Goal: Answer question/provide support: Share knowledge or assist other users

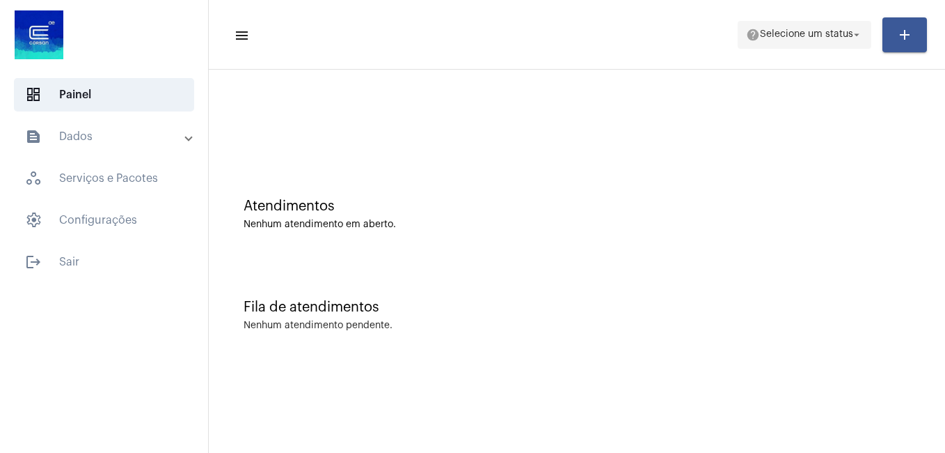
click at [769, 36] on span "Selecione um status" at bounding box center [806, 35] width 93 height 10
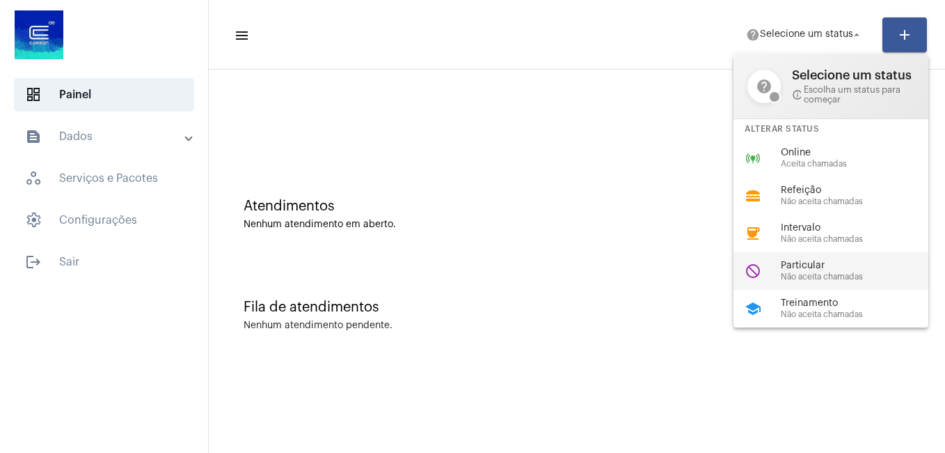
click at [815, 271] on div "Particular Não aceita chamadas" at bounding box center [860, 270] width 159 height 21
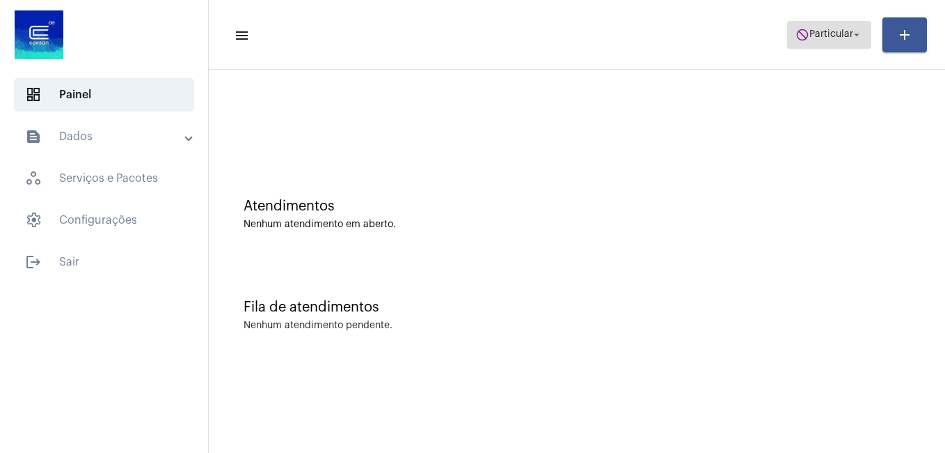
click at [810, 34] on span "Particular" at bounding box center [832, 35] width 44 height 10
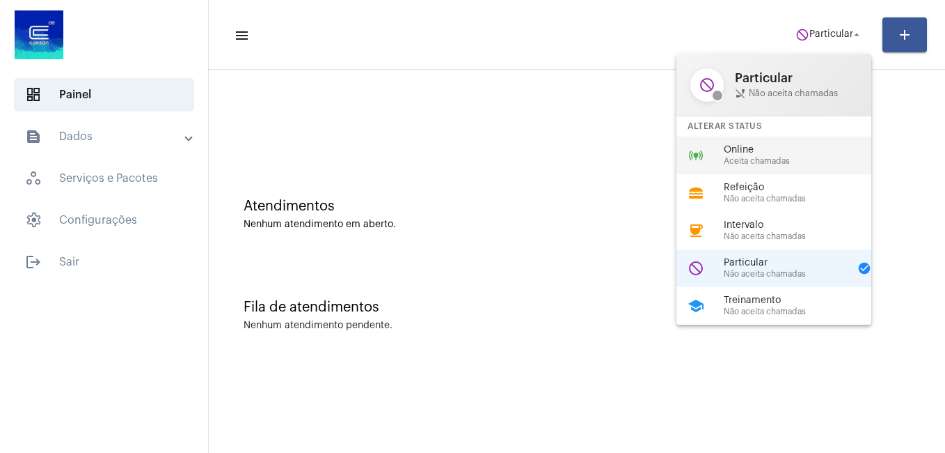
click at [752, 152] on span "Online" at bounding box center [803, 150] width 159 height 10
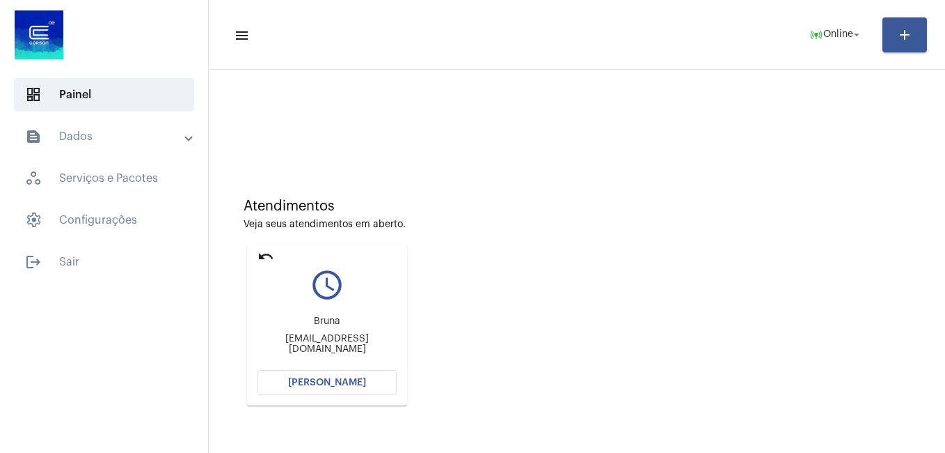
click at [292, 384] on span "Abrir Chamada" at bounding box center [327, 382] width 78 height 10
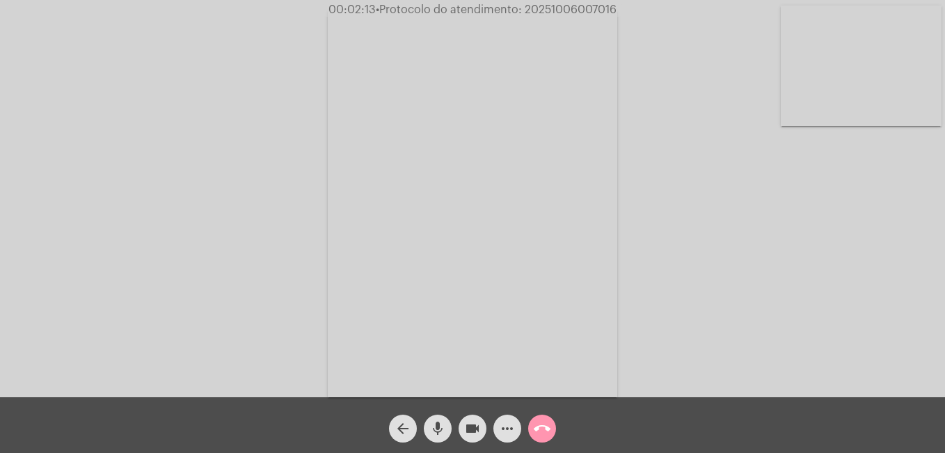
click at [534, 431] on mat-icon "call_end" at bounding box center [542, 428] width 17 height 17
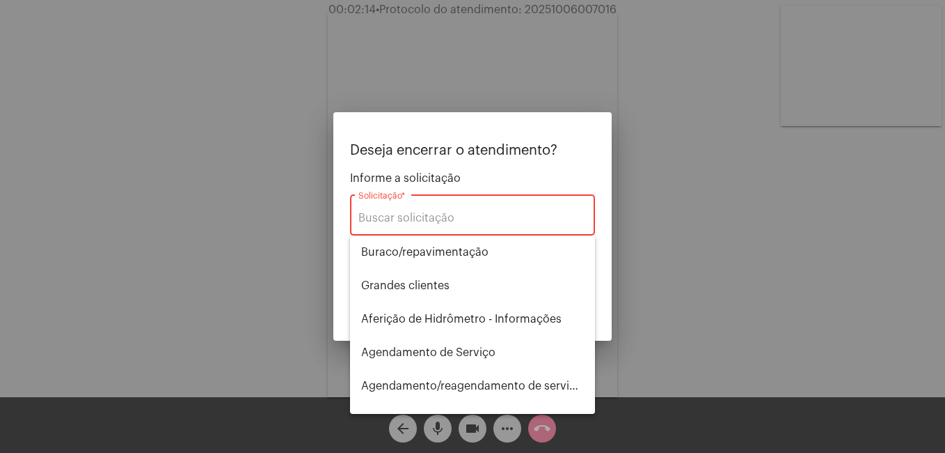
click at [438, 209] on div "Solicitação *" at bounding box center [473, 213] width 228 height 44
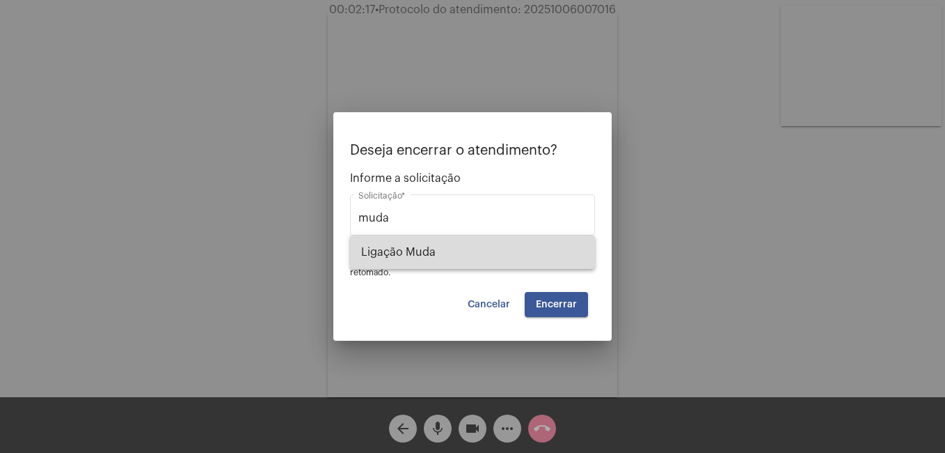
click at [417, 253] on span "Ligação Muda" at bounding box center [472, 251] width 223 height 33
type input "Ligação Muda"
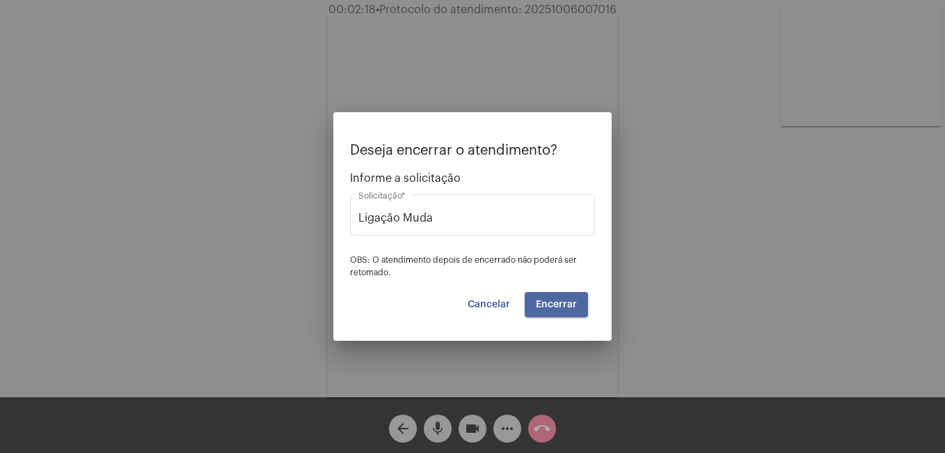
click at [544, 299] on span "Encerrar" at bounding box center [556, 304] width 41 height 10
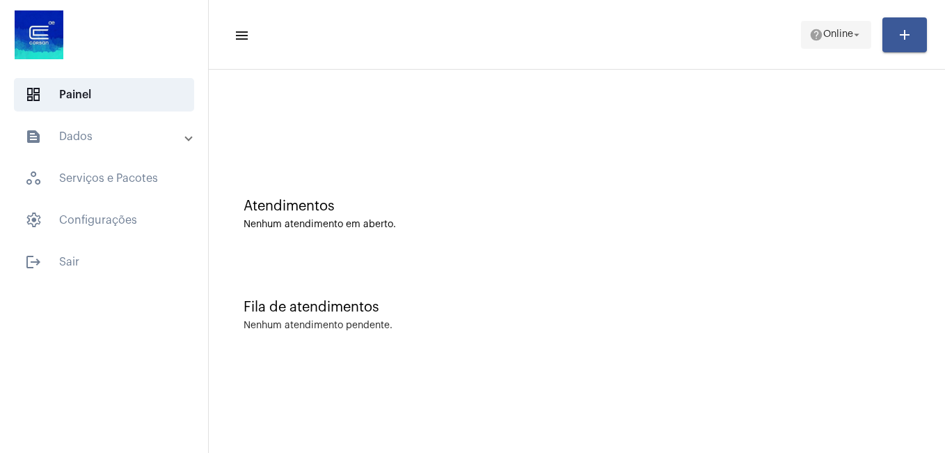
click at [826, 36] on span "Online" at bounding box center [839, 35] width 30 height 10
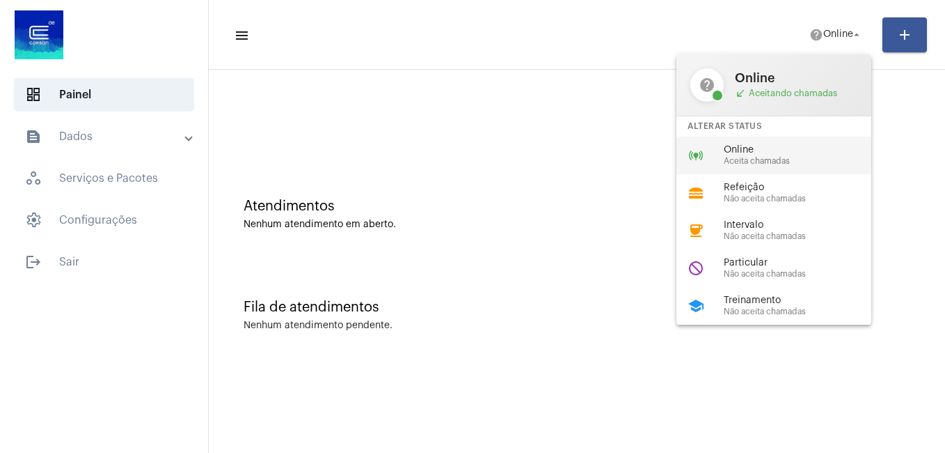
click at [764, 146] on span "Online" at bounding box center [803, 150] width 159 height 10
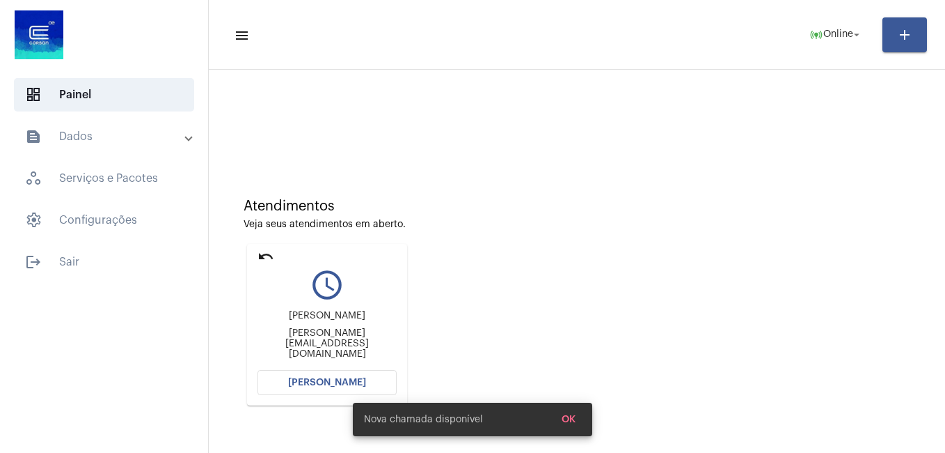
click at [291, 390] on button "Abrir Chamada" at bounding box center [327, 382] width 139 height 25
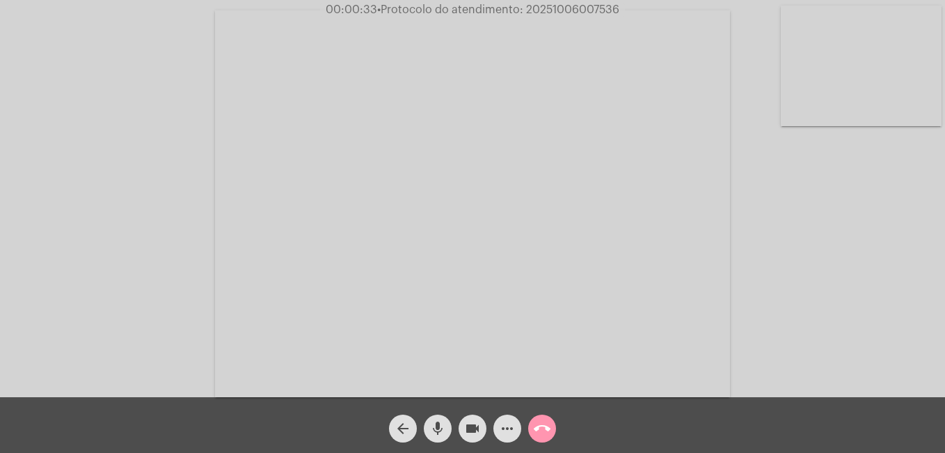
click at [143, 203] on div "Acessando Câmera e Microfone..." at bounding box center [472, 201] width 943 height 397
click at [436, 430] on mat-icon "mic" at bounding box center [438, 428] width 17 height 17
click at [436, 430] on mat-icon "mic_off" at bounding box center [438, 428] width 17 height 17
click at [785, 305] on div "Acessando Câmera e Microfone..." at bounding box center [472, 201] width 943 height 397
click at [478, 425] on mat-icon "videocam" at bounding box center [472, 428] width 17 height 17
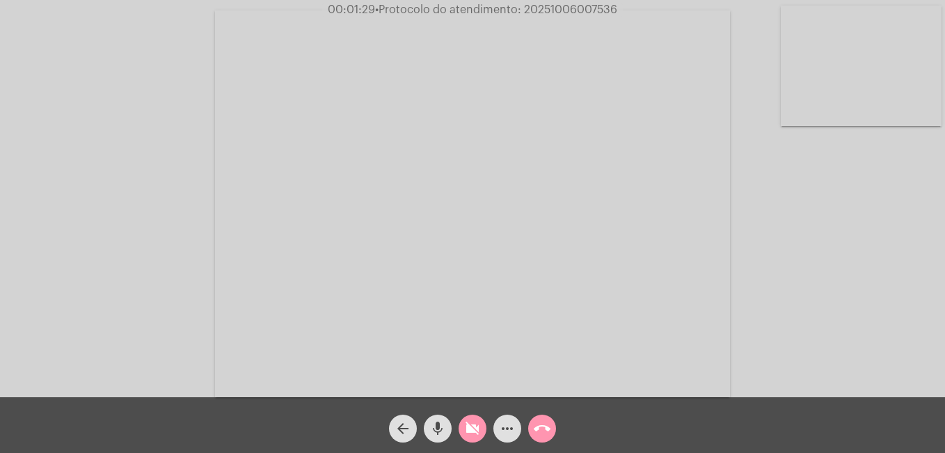
click at [436, 430] on mat-icon "mic" at bounding box center [438, 428] width 17 height 17
click at [446, 436] on button "mic_off" at bounding box center [438, 428] width 28 height 28
click at [469, 427] on mat-icon "videocam_off" at bounding box center [472, 428] width 17 height 17
click at [508, 433] on mat-icon "more_horiz" at bounding box center [507, 428] width 17 height 17
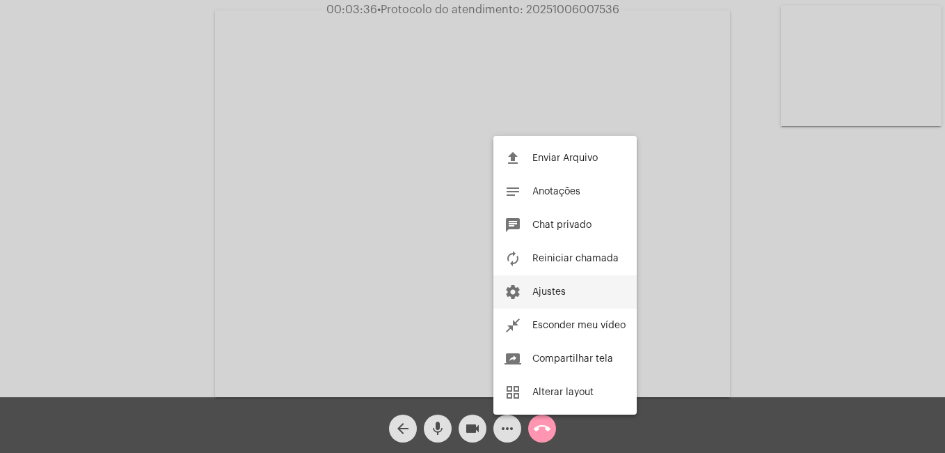
click at [528, 288] on button "settings Ajustes" at bounding box center [565, 291] width 143 height 33
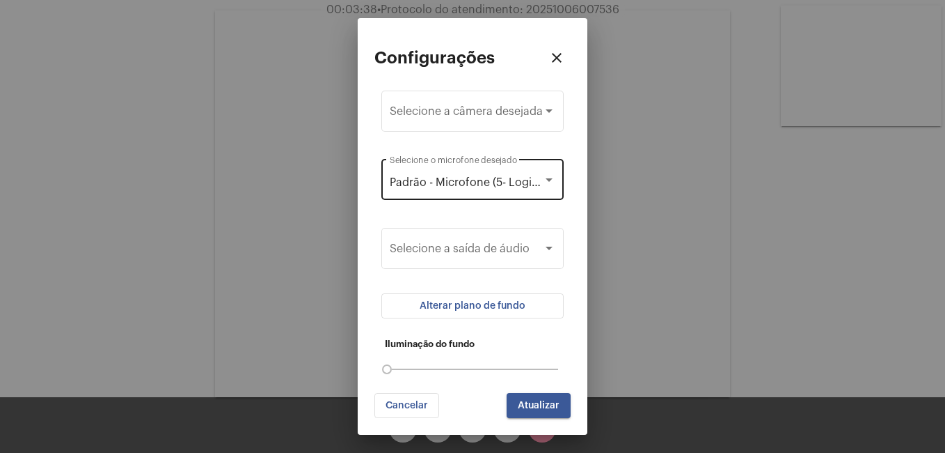
click at [548, 178] on div at bounding box center [549, 179] width 7 height 3
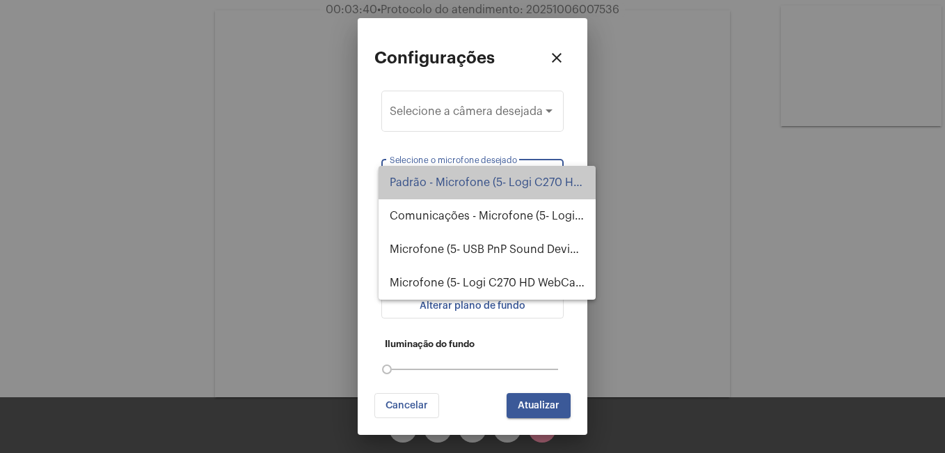
click at [548, 178] on span "Padrão - Microfone (5- Logi C270 HD WebCam) (046d:0825)" at bounding box center [487, 182] width 195 height 33
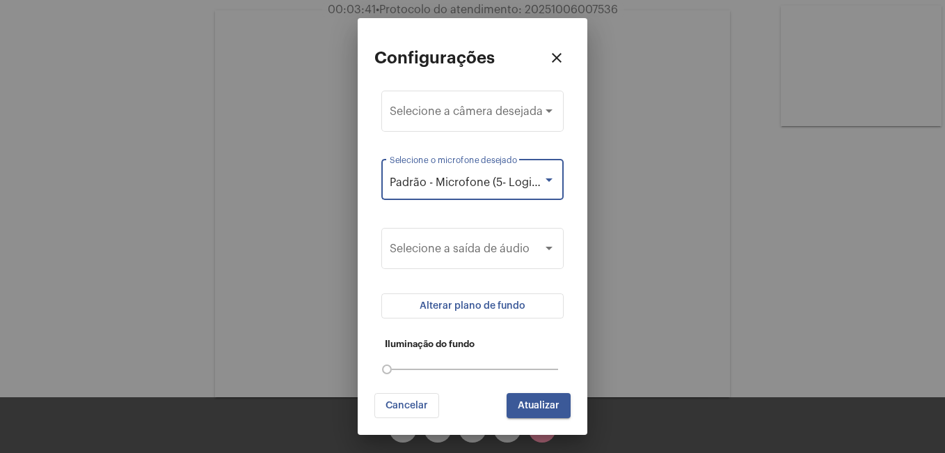
click at [537, 405] on span "Atualizar" at bounding box center [539, 405] width 42 height 10
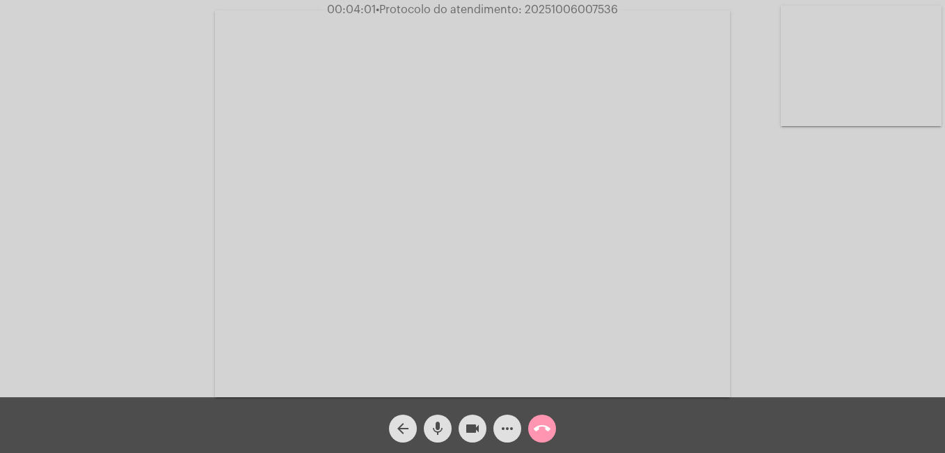
click at [542, 433] on mat-icon "call_end" at bounding box center [542, 428] width 17 height 17
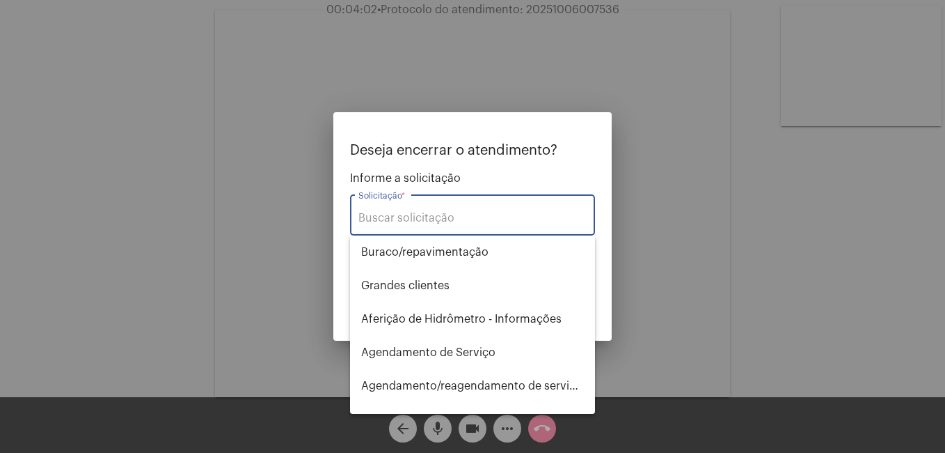
click at [402, 223] on input "Solicitação *" at bounding box center [473, 218] width 228 height 13
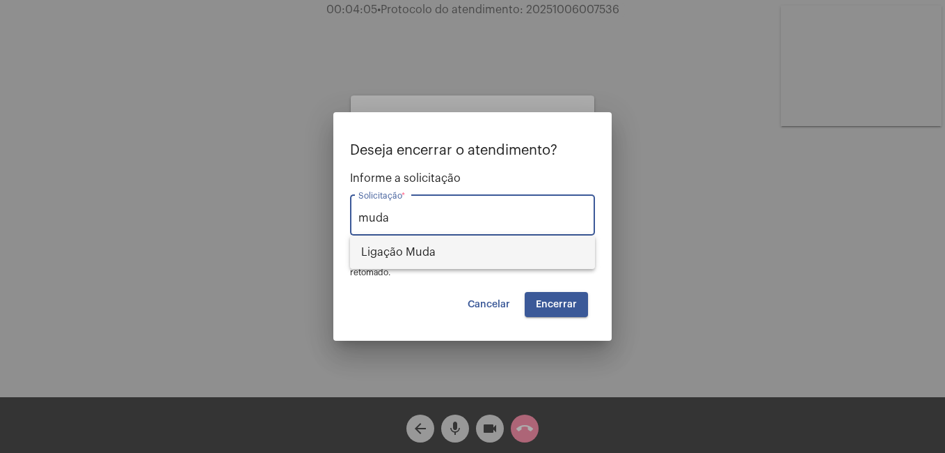
click at [407, 246] on span "Ligação Muda" at bounding box center [472, 251] width 223 height 33
type input "Ligação Muda"
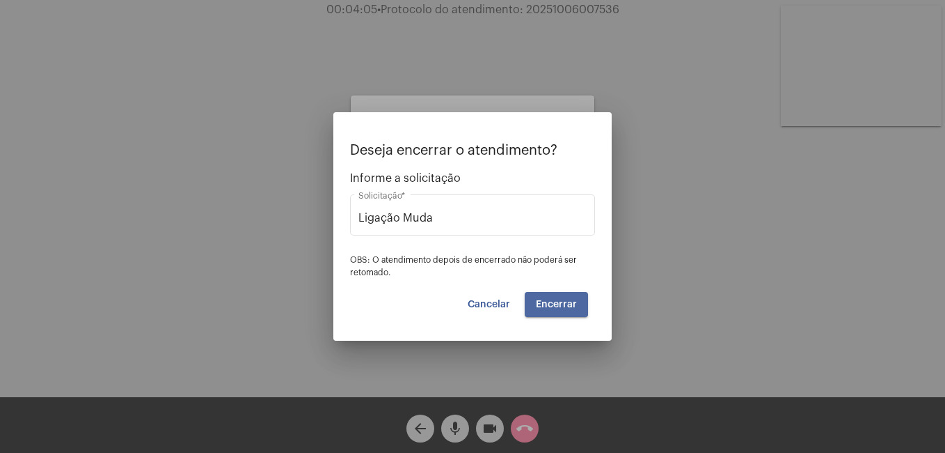
click at [543, 299] on span "Encerrar" at bounding box center [556, 304] width 41 height 10
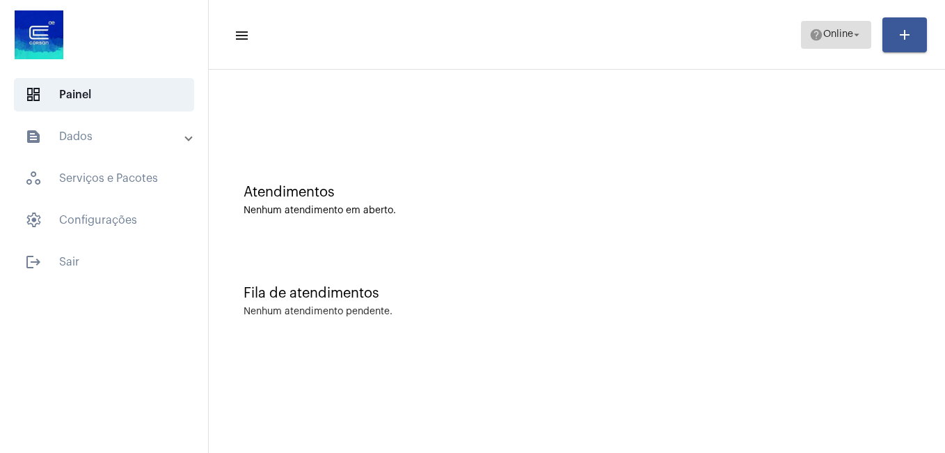
click at [847, 42] on span "help Online arrow_drop_down" at bounding box center [837, 34] width 54 height 25
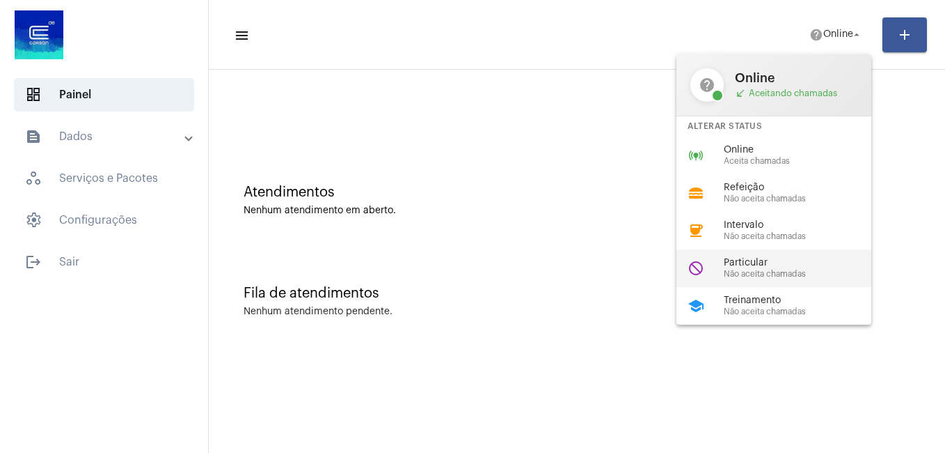
click at [780, 268] on div "Particular Não aceita chamadas" at bounding box center [803, 268] width 159 height 21
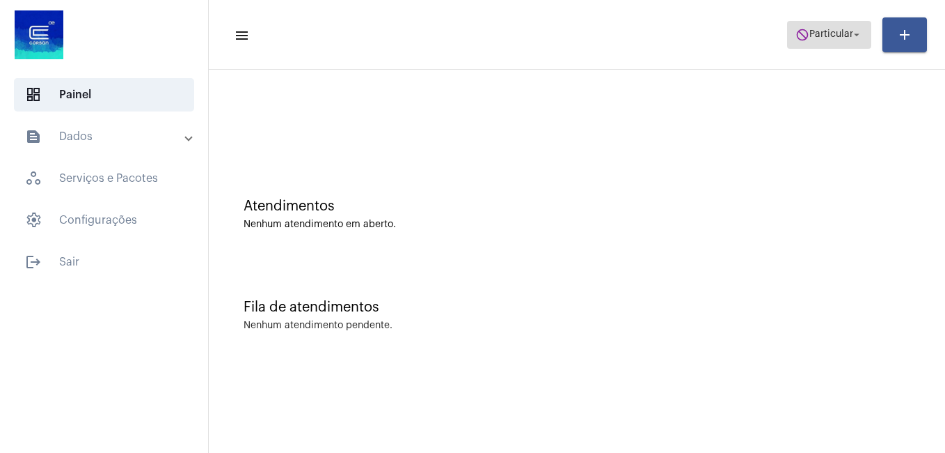
click at [834, 38] on span "Particular" at bounding box center [832, 35] width 44 height 10
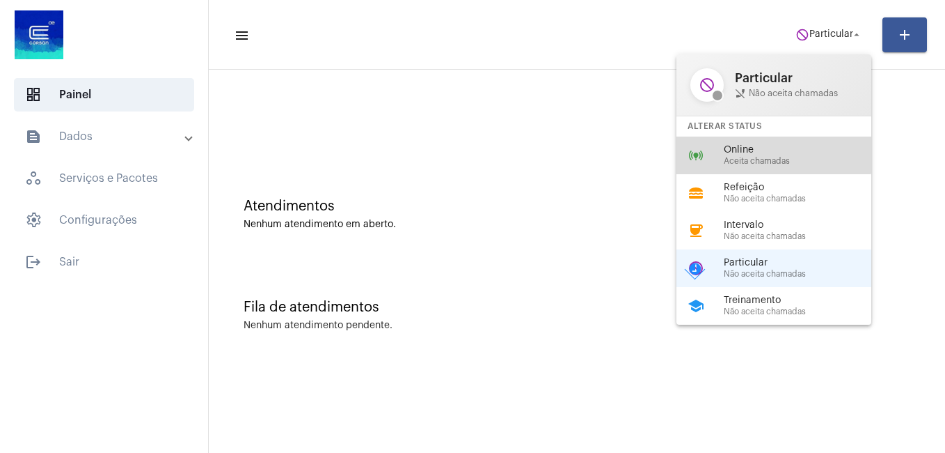
click at [767, 152] on span "Online" at bounding box center [803, 150] width 159 height 10
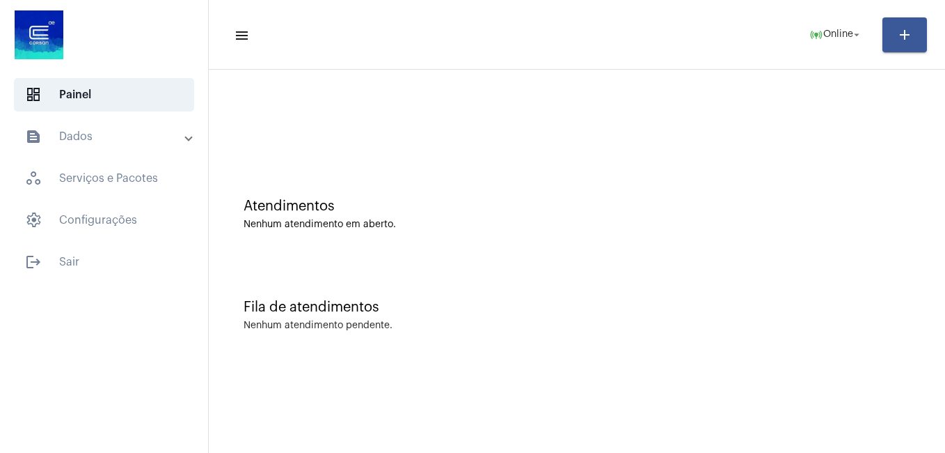
drag, startPoint x: 261, startPoint y: 0, endPoint x: 497, endPoint y: 48, distance: 240.8
click at [498, 49] on mat-toolbar-row "menu online_prediction Online arrow_drop_down add" at bounding box center [577, 35] width 737 height 45
click at [420, 125] on div at bounding box center [577, 123] width 667 height 10
click at [459, 127] on div at bounding box center [577, 123] width 667 height 10
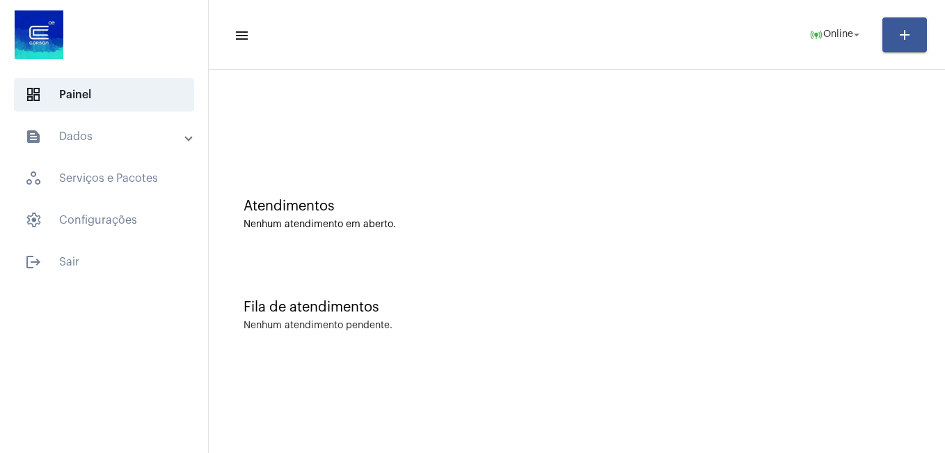
click at [459, 127] on div at bounding box center [577, 123] width 667 height 10
click at [304, 118] on div at bounding box center [577, 117] width 723 height 80
click at [191, 141] on mat-expansion-panel-header "text_snippet_outlined Dados" at bounding box center [108, 136] width 200 height 33
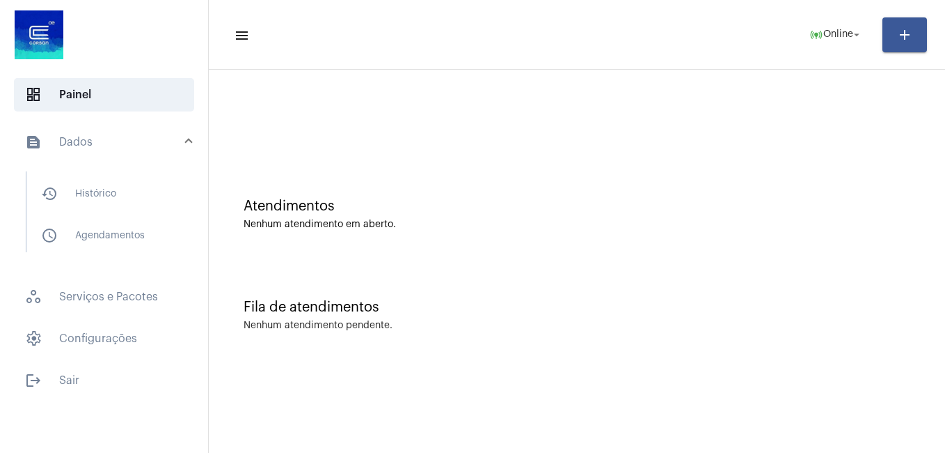
click at [191, 141] on span at bounding box center [189, 142] width 6 height 12
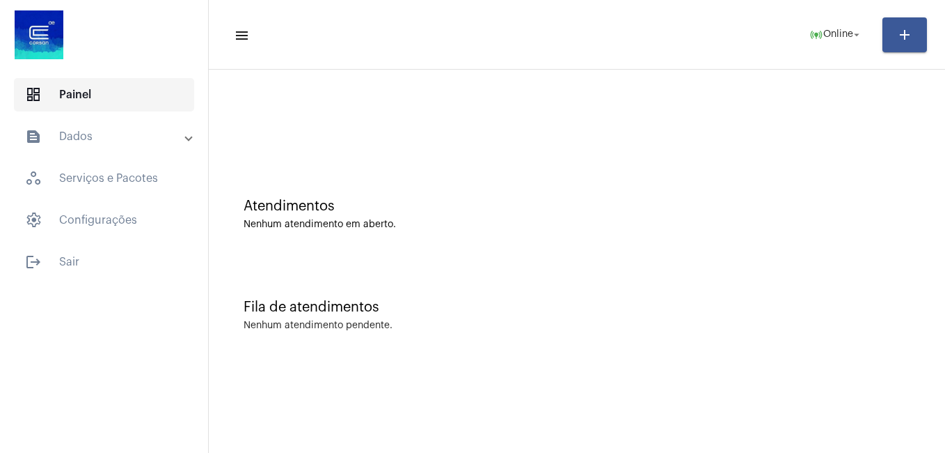
click at [135, 102] on span "dashboard Painel" at bounding box center [104, 94] width 180 height 33
click at [429, 149] on div at bounding box center [577, 117] width 723 height 80
click at [855, 38] on mat-icon "arrow_drop_down" at bounding box center [857, 35] width 13 height 13
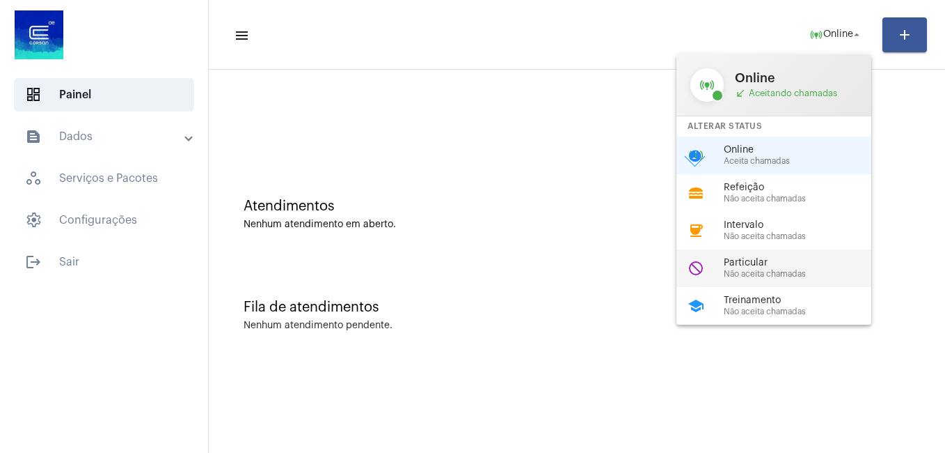
click at [739, 264] on span "Particular" at bounding box center [803, 263] width 159 height 10
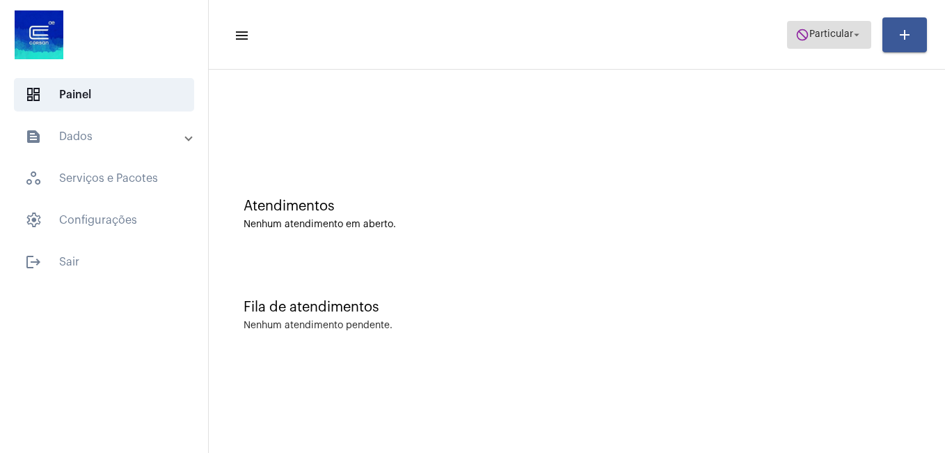
click at [808, 42] on span "do_not_disturb Particular arrow_drop_down" at bounding box center [830, 34] width 68 height 25
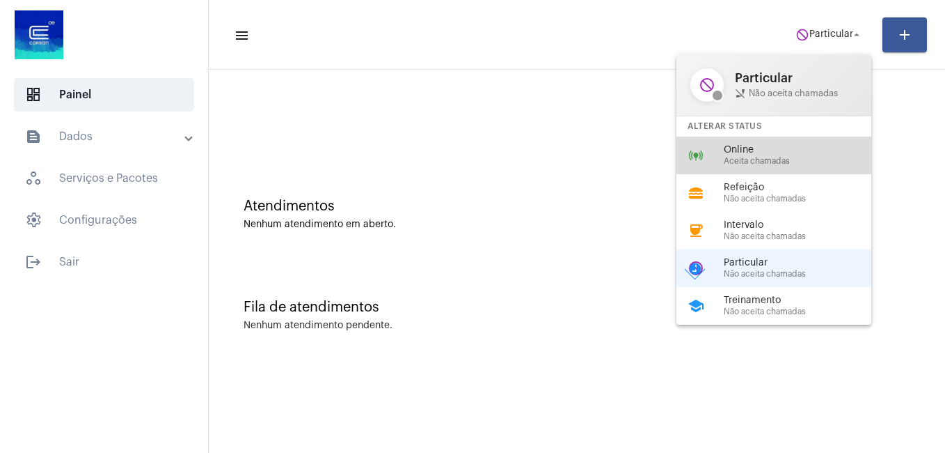
click at [749, 152] on span "Online" at bounding box center [803, 150] width 159 height 10
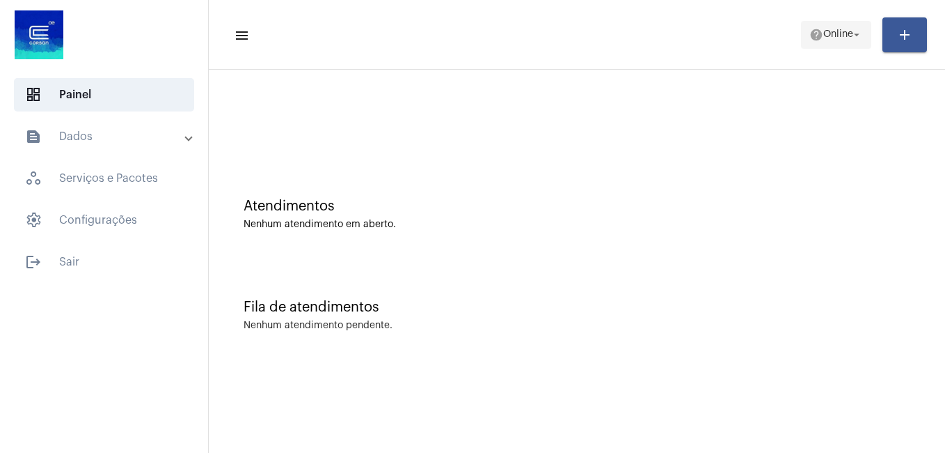
click at [825, 41] on span "help Online arrow_drop_down" at bounding box center [837, 34] width 54 height 25
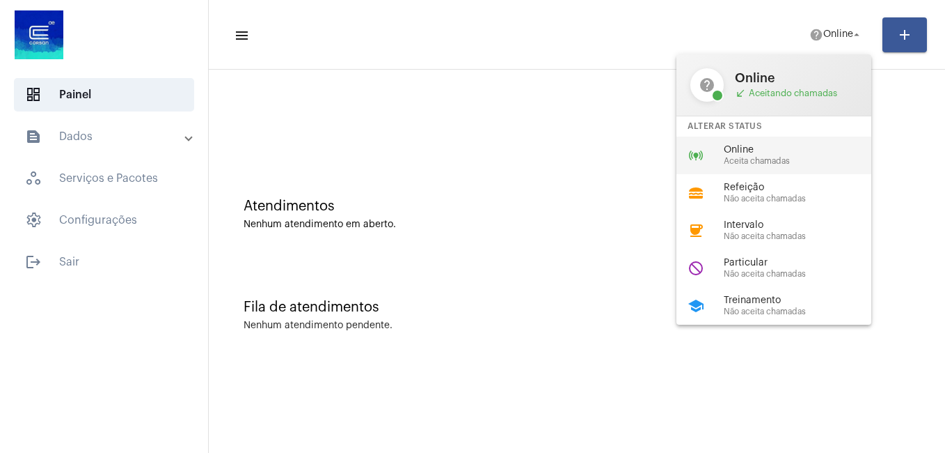
click at [749, 148] on span "Online" at bounding box center [803, 150] width 159 height 10
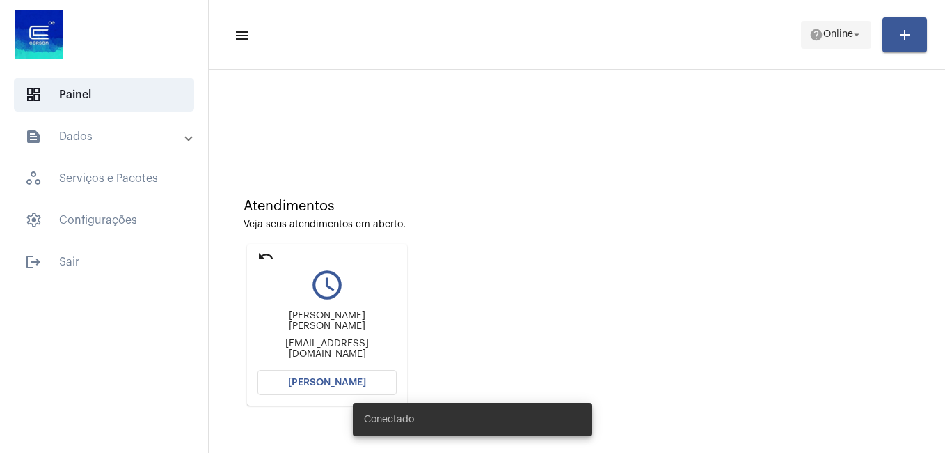
click at [824, 39] on span "Online" at bounding box center [839, 35] width 30 height 10
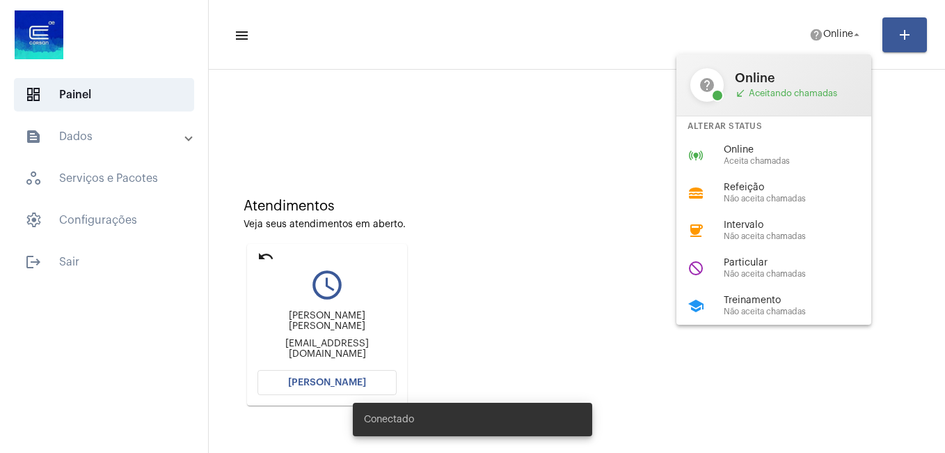
click at [767, 134] on div "Alterar Status" at bounding box center [774, 126] width 195 height 20
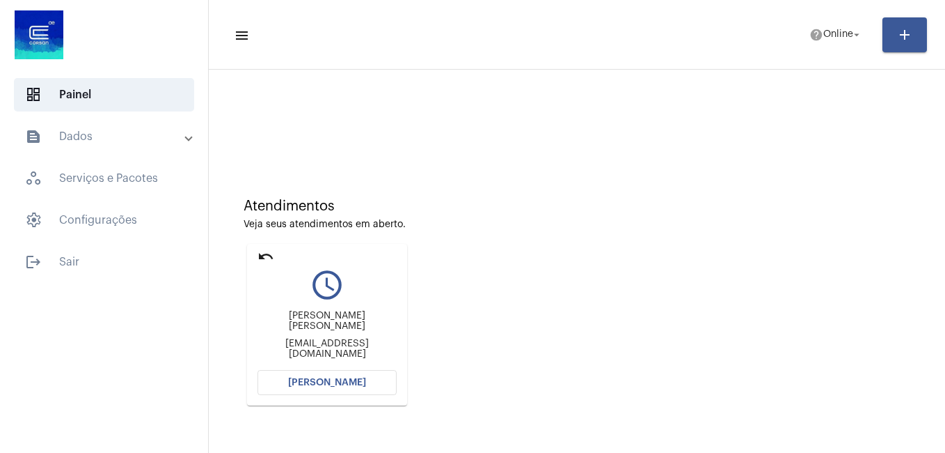
click at [346, 379] on span "Abrir Chamada" at bounding box center [327, 382] width 78 height 10
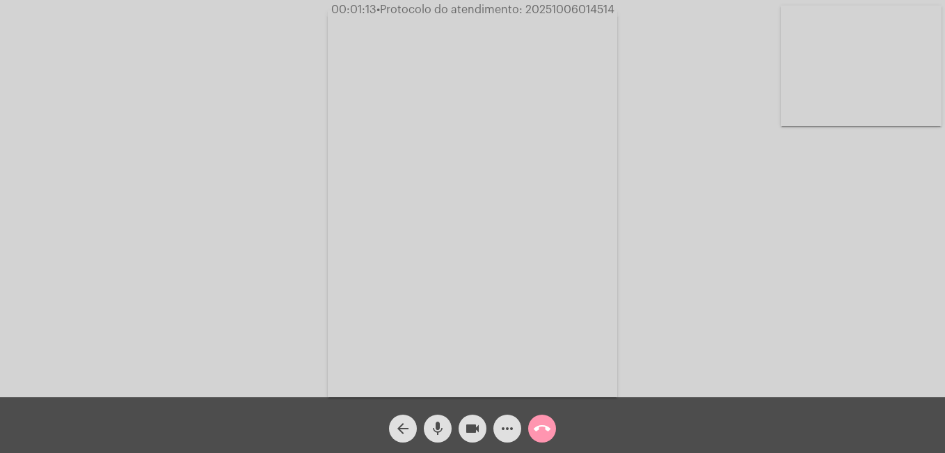
click at [251, 115] on div "Acessando Câmera e Microfone..." at bounding box center [472, 201] width 943 height 397
drag, startPoint x: 530, startPoint y: 8, endPoint x: 620, endPoint y: 11, distance: 90.5
click at [620, 11] on span "00:06:51 • Protocolo do atendimento: 20251006014514" at bounding box center [472, 10] width 297 height 14
copy span "20251006014514"
click at [510, 434] on mat-icon "more_horiz" at bounding box center [507, 428] width 17 height 17
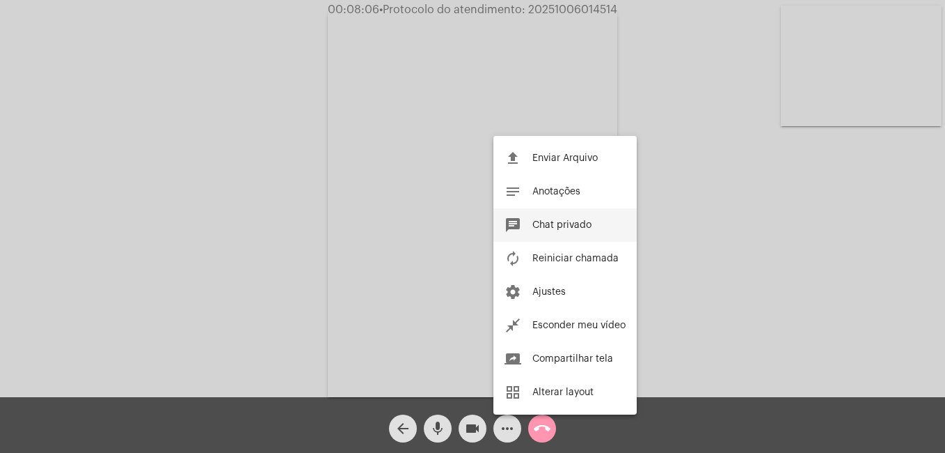
click at [554, 217] on button "chat Chat privado" at bounding box center [565, 224] width 143 height 33
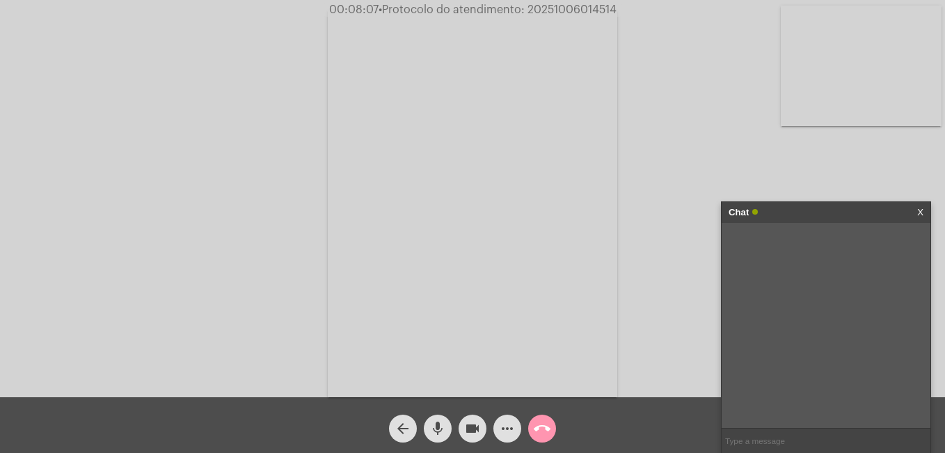
click at [771, 439] on input "text" at bounding box center [826, 440] width 209 height 24
paste input "20251006014514"
type input "20251006014514"
click at [473, 427] on mat-icon "videocam" at bounding box center [472, 428] width 17 height 17
click at [473, 427] on mat-icon "videocam_off" at bounding box center [472, 428] width 17 height 17
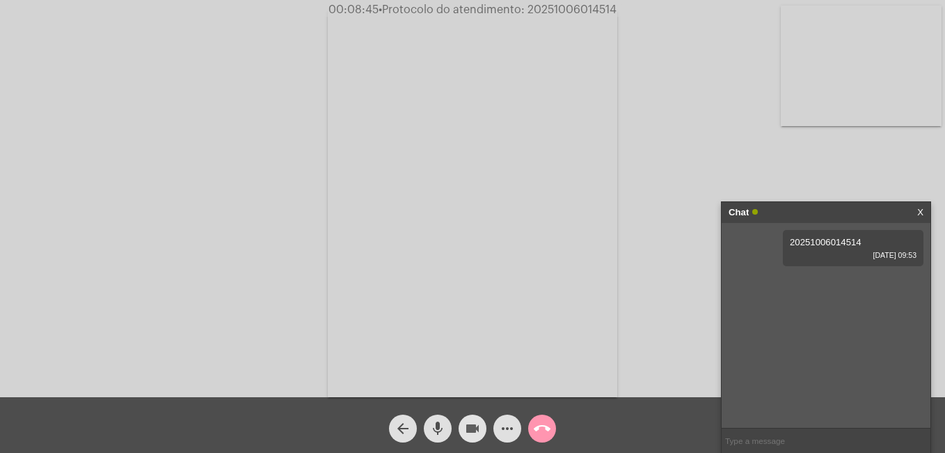
click at [475, 427] on mat-icon "videocam" at bounding box center [472, 428] width 17 height 17
click at [539, 433] on mat-icon "call_end" at bounding box center [542, 428] width 17 height 17
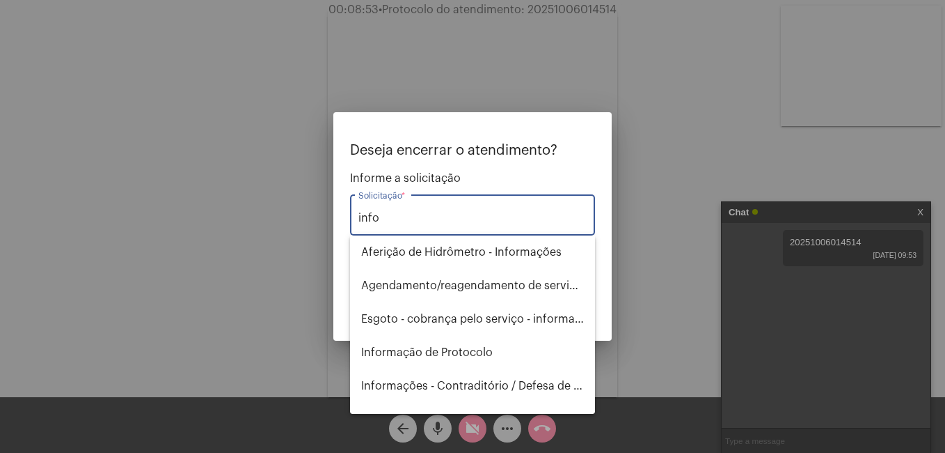
drag, startPoint x: 397, startPoint y: 219, endPoint x: 265, endPoint y: 223, distance: 131.6
click at [267, 223] on div "Deseja encerrar o atendimento? Informe a solicitação info Solicitação * OBS: O …" at bounding box center [472, 226] width 945 height 453
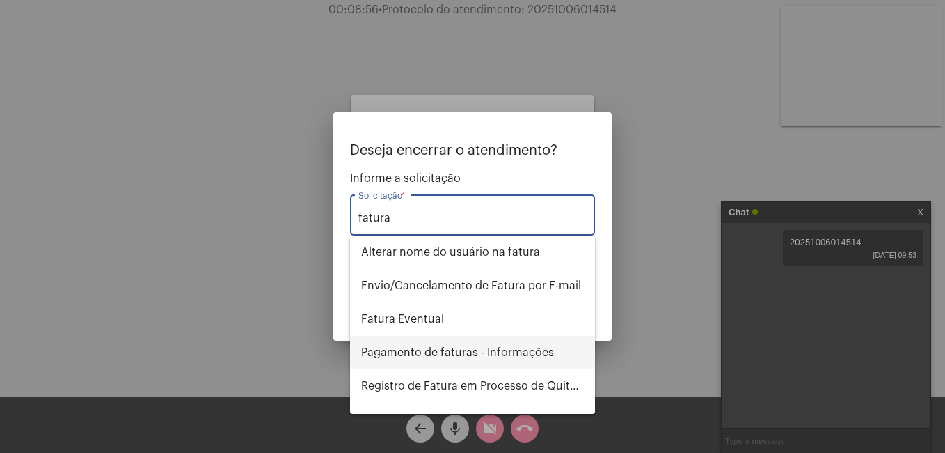
click at [439, 352] on span "Pagamento de faturas - Informações" at bounding box center [472, 352] width 223 height 33
type input "Pagamento de faturas - Informações"
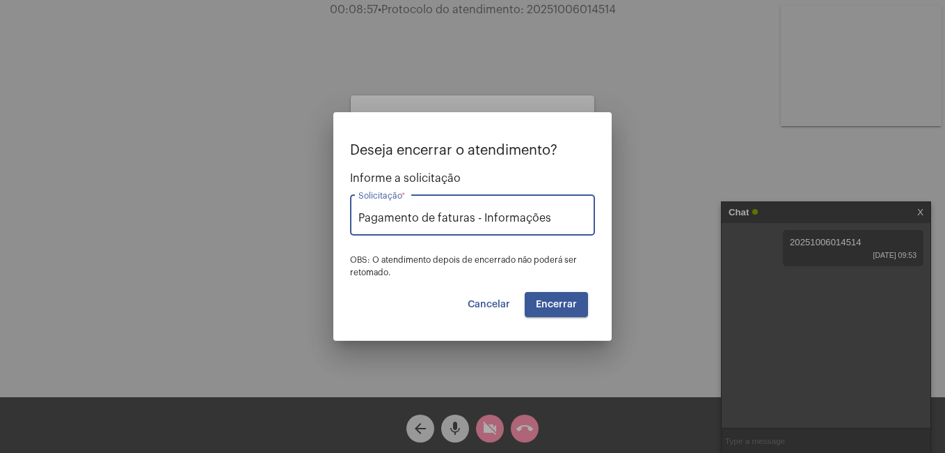
click at [547, 305] on span "Encerrar" at bounding box center [556, 304] width 41 height 10
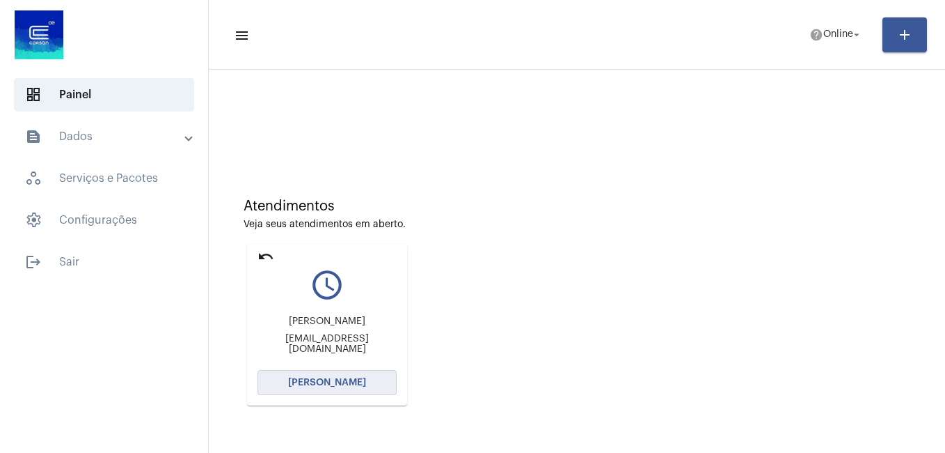
click at [306, 384] on span "Abrir Chamada" at bounding box center [327, 382] width 78 height 10
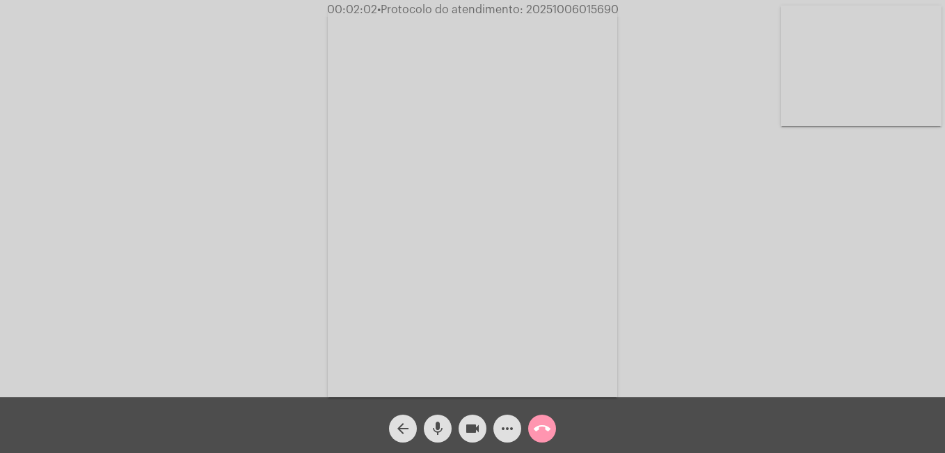
click at [471, 427] on mat-icon "videocam" at bounding box center [472, 428] width 17 height 17
click at [539, 432] on mat-icon "call_end" at bounding box center [542, 428] width 17 height 17
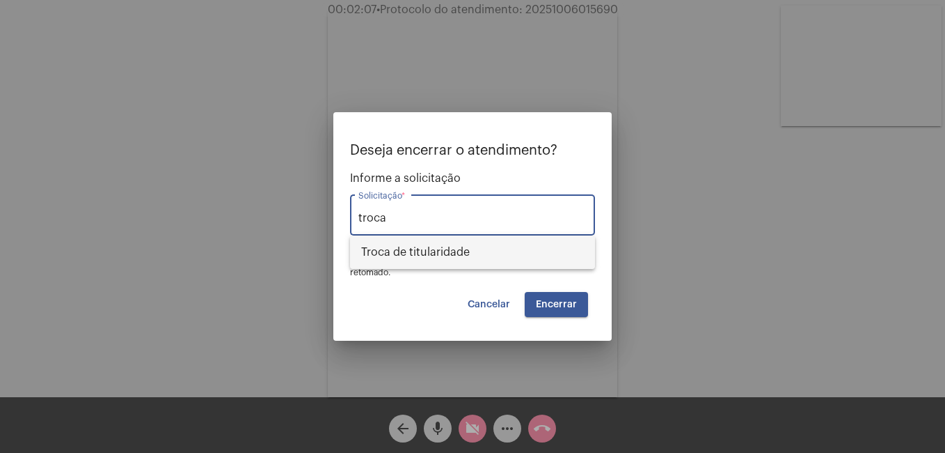
click at [404, 239] on span "Troca de titularidade" at bounding box center [472, 251] width 223 height 33
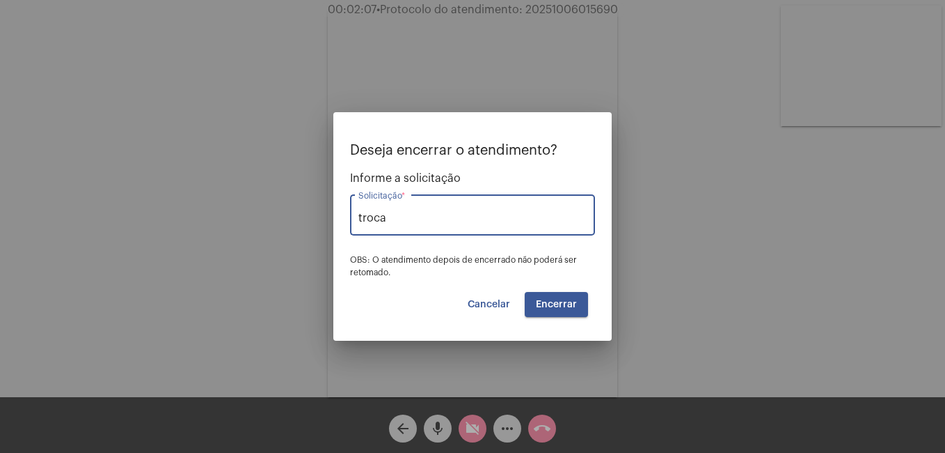
type input "Troca de titularidade"
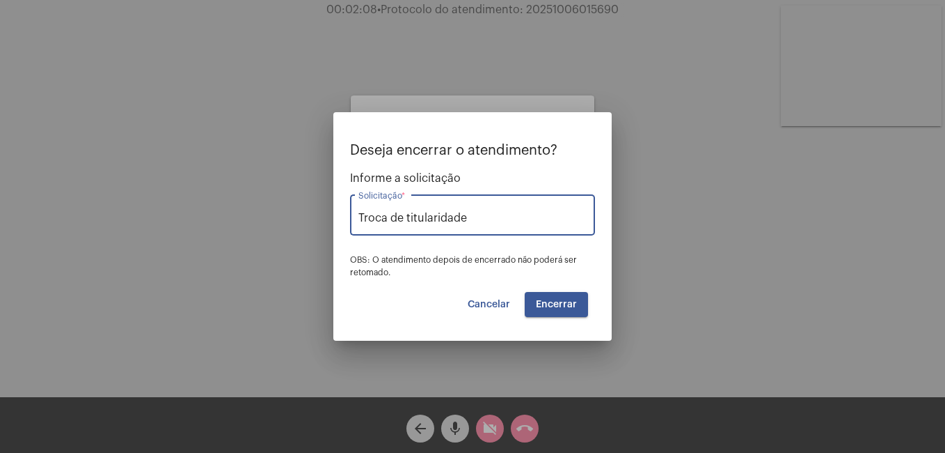
click at [556, 299] on span "Encerrar" at bounding box center [556, 304] width 41 height 10
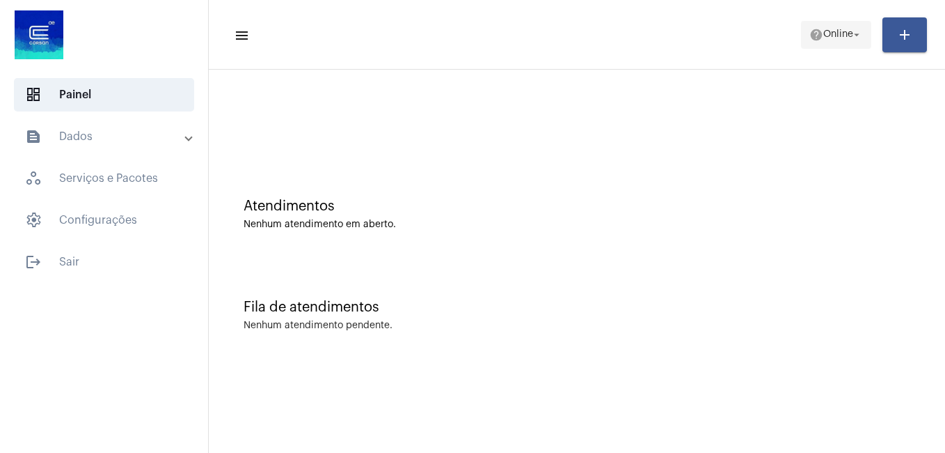
click at [828, 39] on span "help Online arrow_drop_down" at bounding box center [837, 34] width 54 height 25
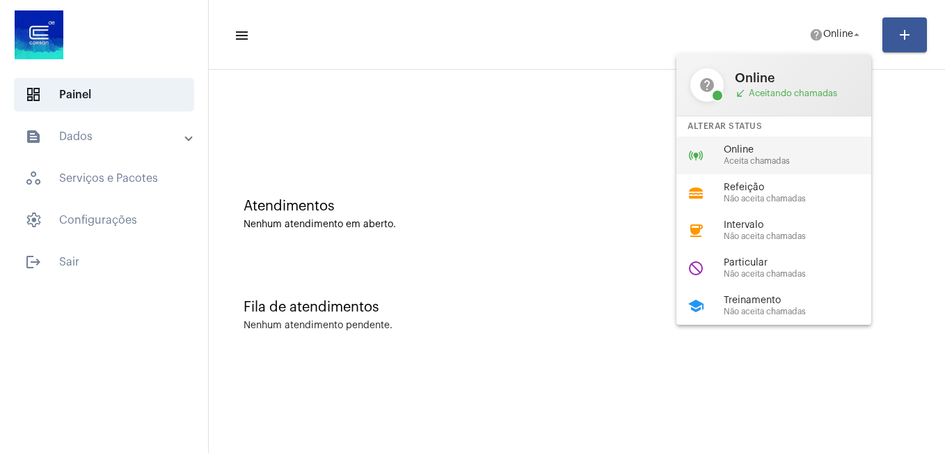
click at [774, 155] on span "Online" at bounding box center [803, 150] width 159 height 10
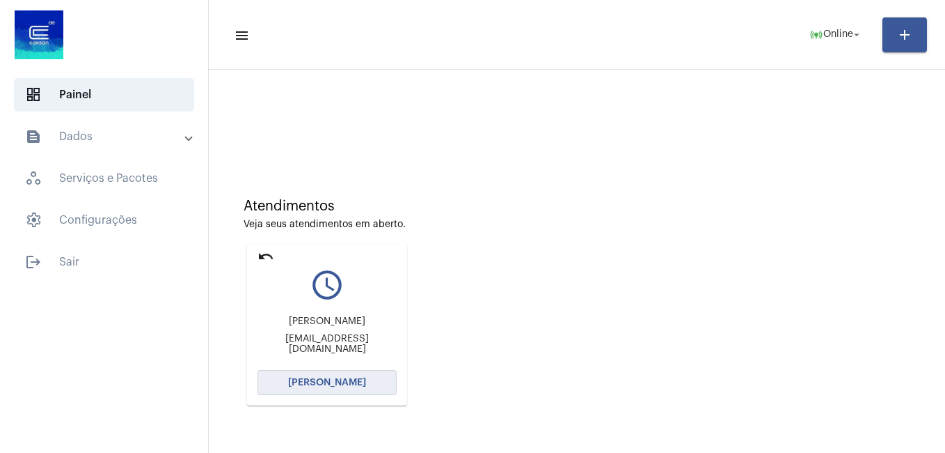
click at [340, 385] on span "Abrir Chamada" at bounding box center [327, 382] width 78 height 10
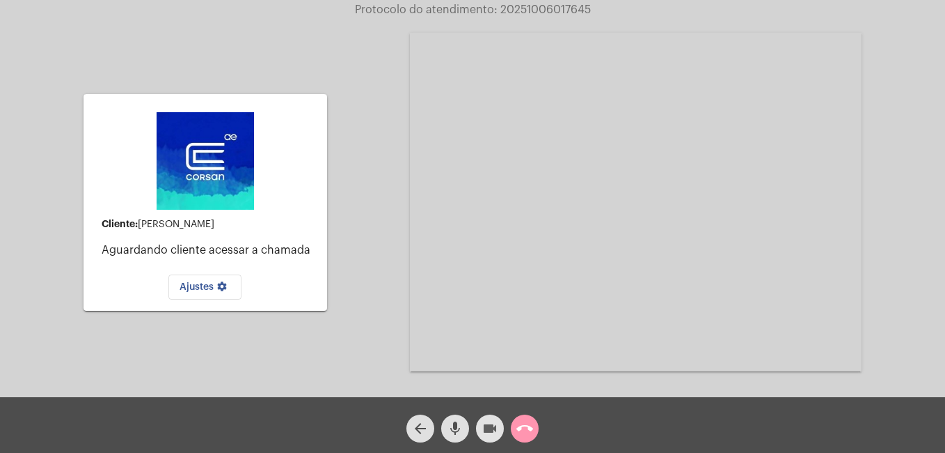
click at [489, 425] on mat-icon "videocam" at bounding box center [490, 428] width 17 height 17
click at [456, 425] on mat-icon "mic" at bounding box center [455, 428] width 17 height 17
click at [454, 427] on mat-icon "mic_off" at bounding box center [455, 428] width 17 height 17
click at [454, 427] on mat-icon "mic" at bounding box center [455, 428] width 17 height 17
click at [519, 425] on mat-icon "call_end" at bounding box center [525, 428] width 17 height 17
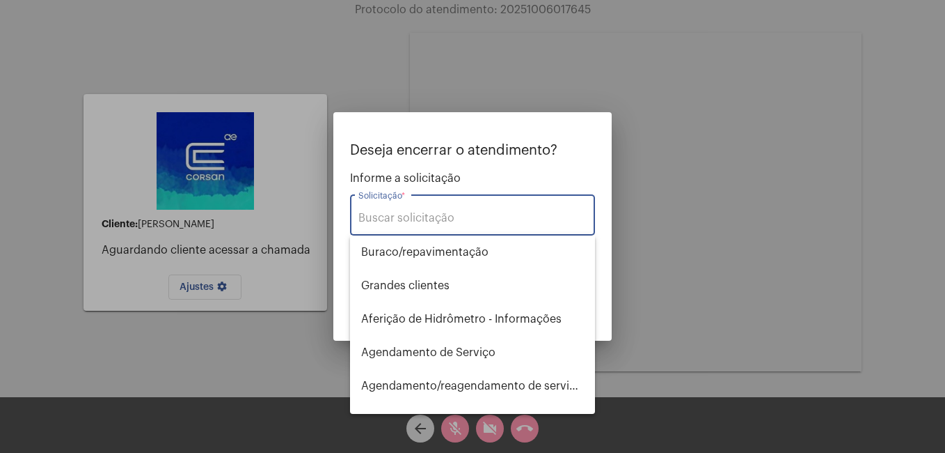
click at [390, 222] on input "Solicitação *" at bounding box center [473, 218] width 228 height 13
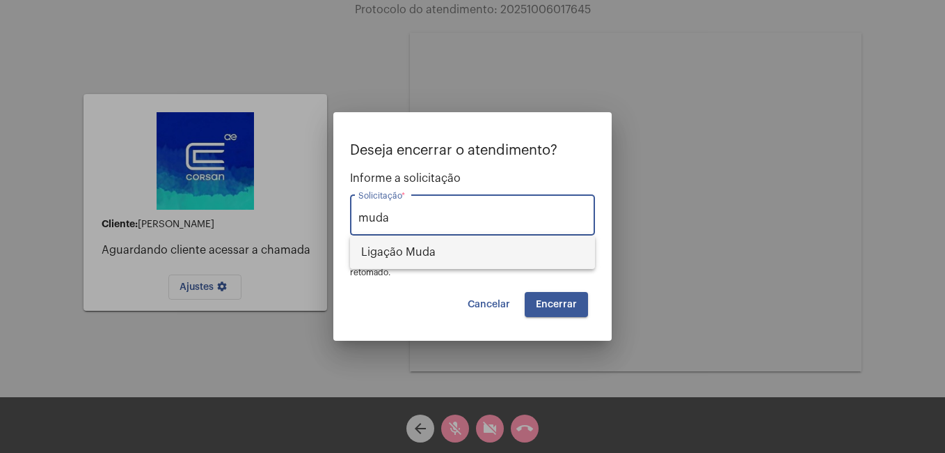
drag, startPoint x: 412, startPoint y: 251, endPoint x: 393, endPoint y: 253, distance: 19.5
click at [411, 252] on span "Ligação Muda" at bounding box center [472, 251] width 223 height 33
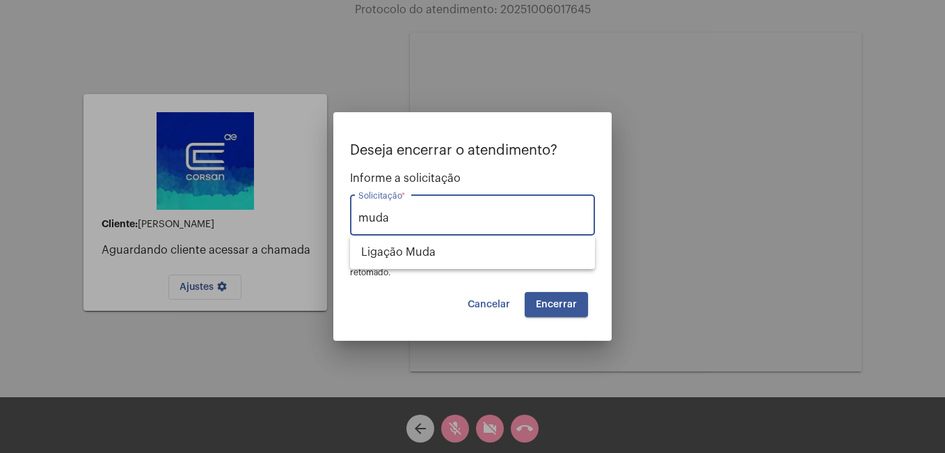
type input "Ligação Muda"
click at [556, 301] on span "Encerrar" at bounding box center [556, 304] width 41 height 10
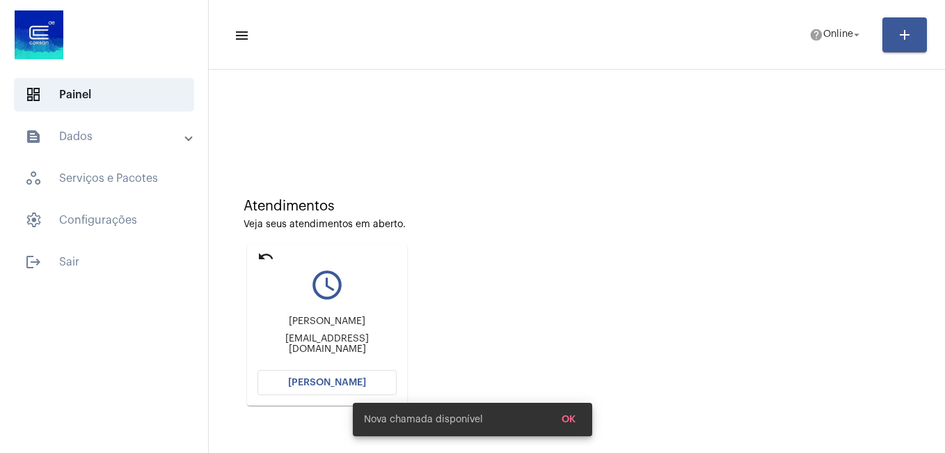
click at [329, 379] on span "Abrir Chamada" at bounding box center [327, 382] width 78 height 10
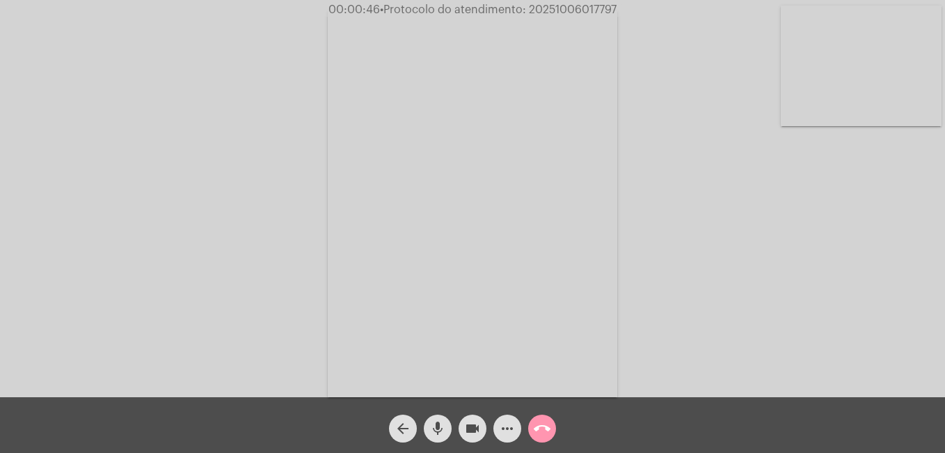
click at [441, 429] on mat-icon "mic" at bounding box center [438, 428] width 17 height 17
click at [477, 430] on mat-icon "videocam" at bounding box center [472, 428] width 17 height 17
click at [438, 425] on mat-icon "mic_off" at bounding box center [438, 428] width 17 height 17
click at [436, 430] on mat-icon "mic" at bounding box center [438, 428] width 17 height 17
click at [443, 425] on mat-icon "mic_off" at bounding box center [438, 428] width 17 height 17
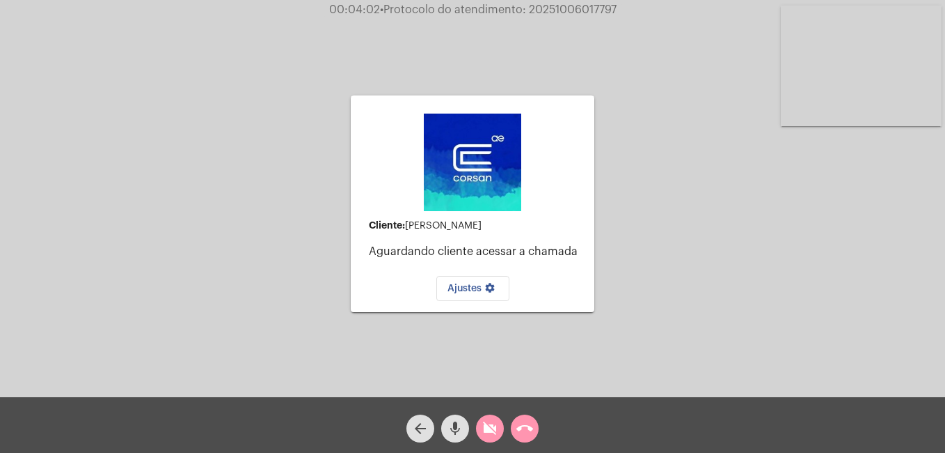
click at [520, 435] on mat-icon "call_end" at bounding box center [525, 428] width 17 height 17
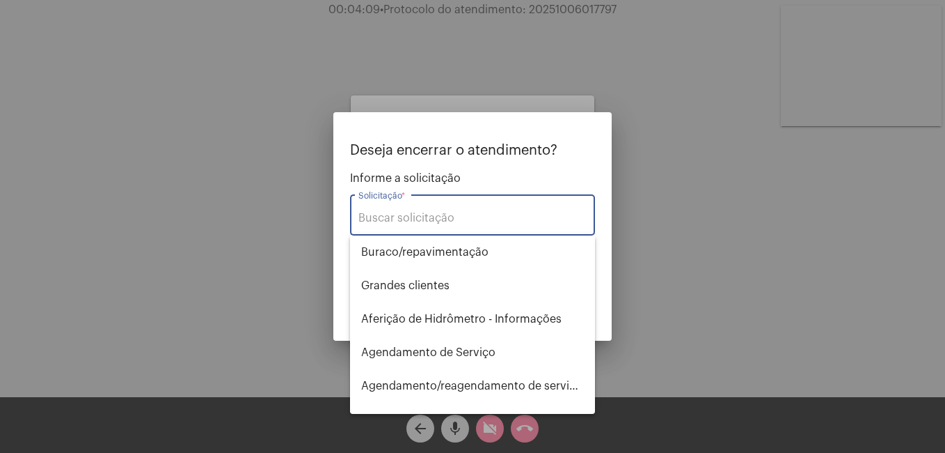
click at [404, 220] on input "Solicitação *" at bounding box center [473, 218] width 228 height 13
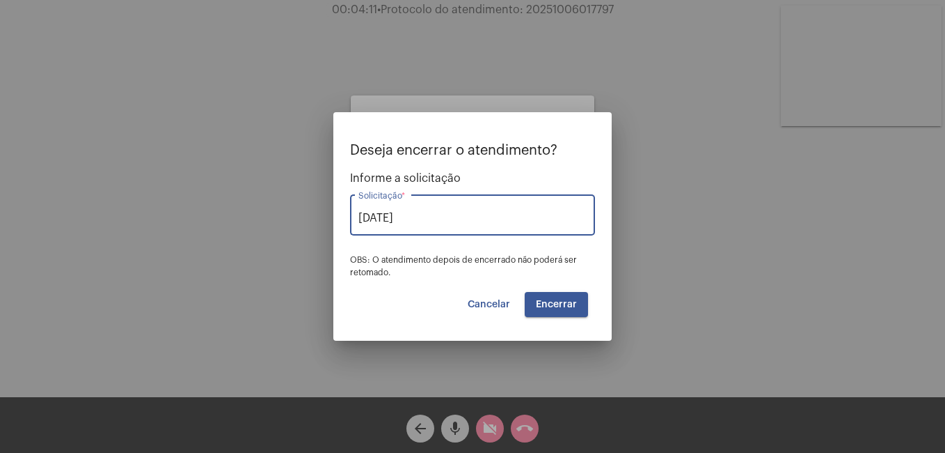
type input "dano"
drag, startPoint x: 400, startPoint y: 215, endPoint x: 299, endPoint y: 217, distance: 101.0
click at [299, 217] on div "Deseja encerrar o atendimento? Informe a solicitação dano Solicitação * OBS: O …" at bounding box center [472, 226] width 945 height 453
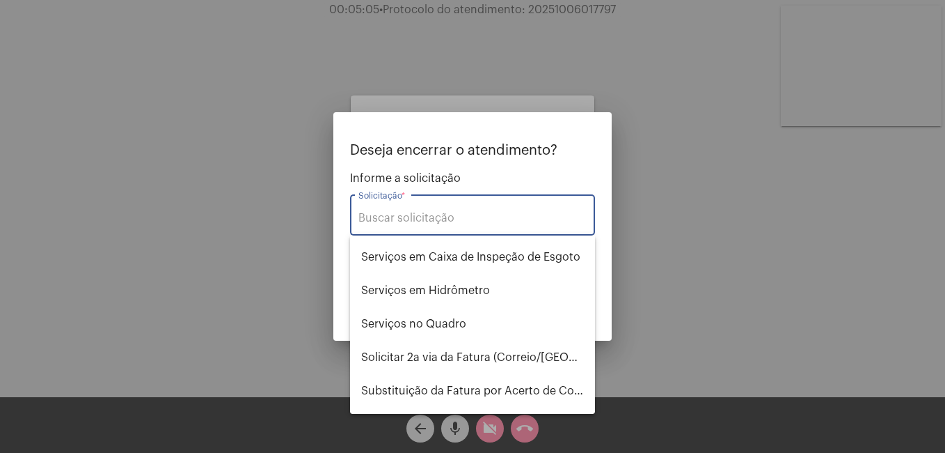
scroll to position [1364, 0]
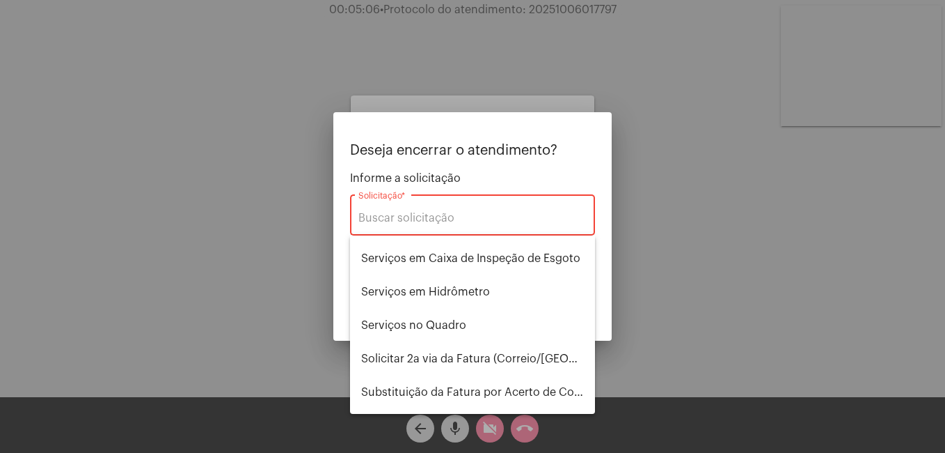
click at [400, 210] on div "Solicitação *" at bounding box center [473, 213] width 228 height 44
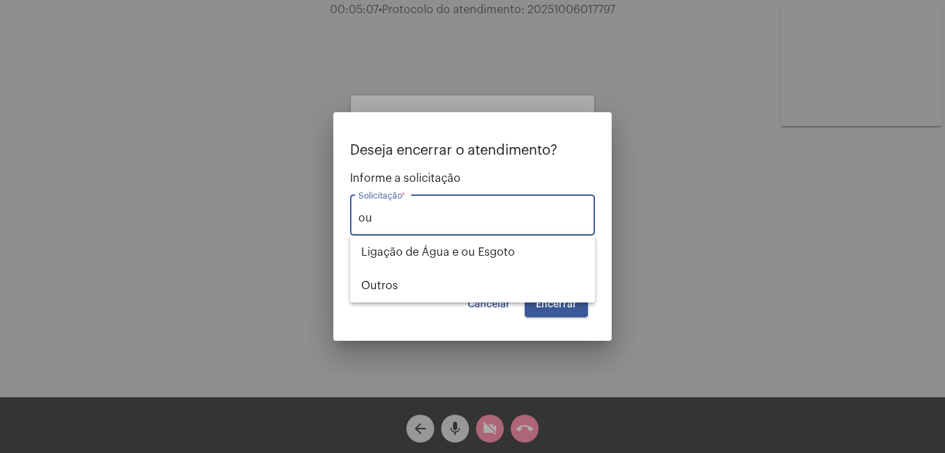
scroll to position [0, 0]
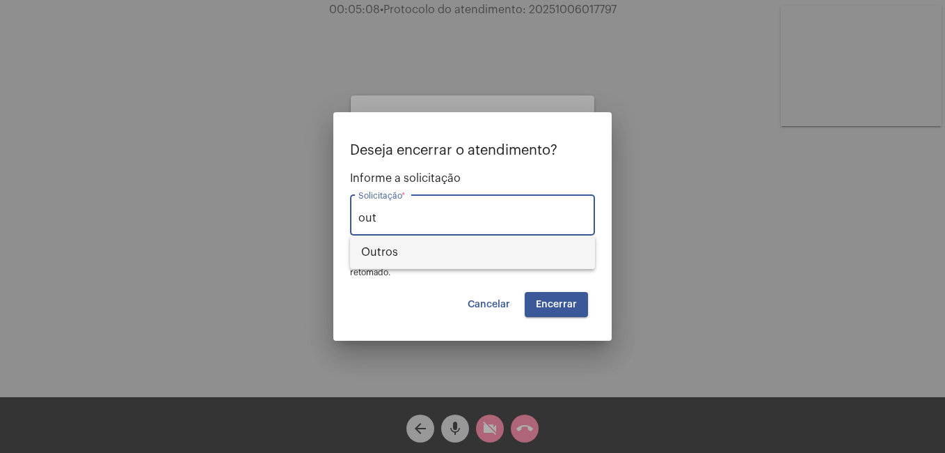
click at [395, 246] on span "Outros" at bounding box center [472, 251] width 223 height 33
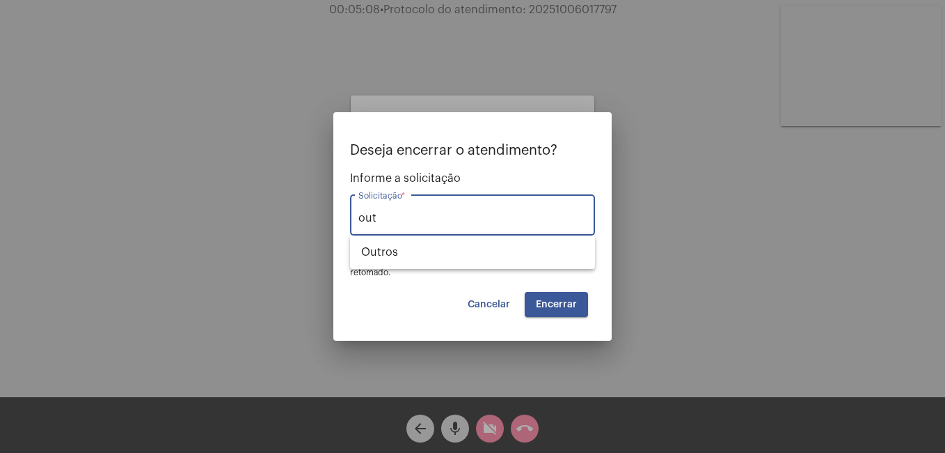
type input "Outros"
click at [549, 305] on span "Encerrar" at bounding box center [556, 304] width 41 height 10
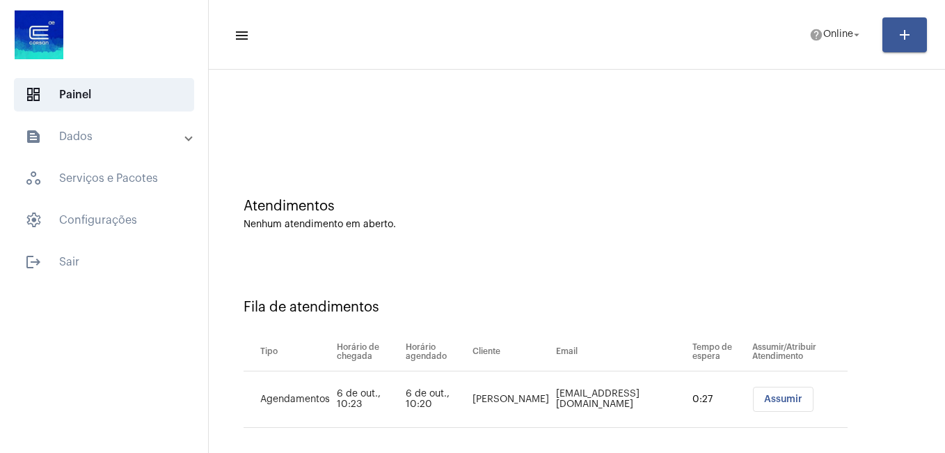
click at [760, 391] on button "Assumir" at bounding box center [783, 398] width 61 height 25
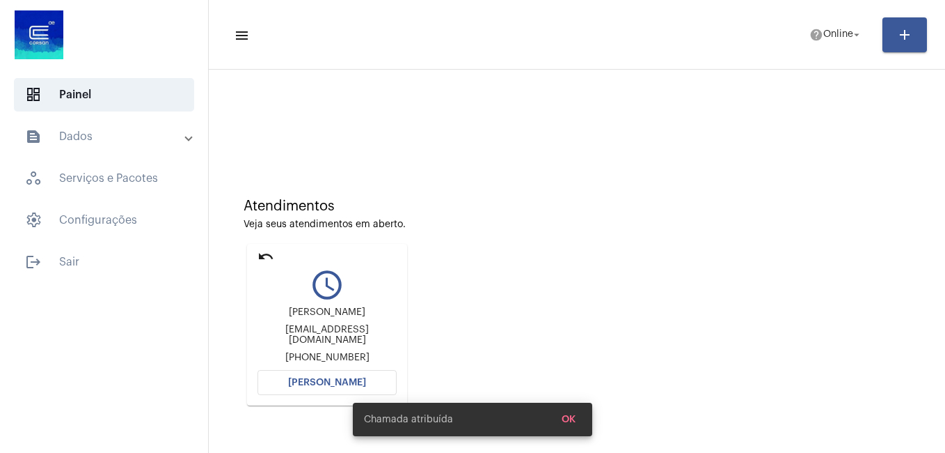
click at [321, 384] on span "Abrir Chamada" at bounding box center [327, 382] width 78 height 10
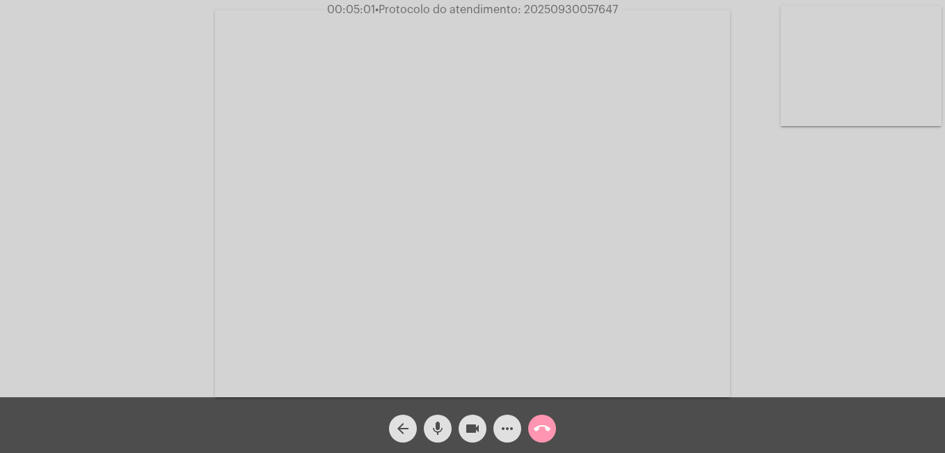
click at [471, 430] on mat-icon "videocam" at bounding box center [472, 428] width 17 height 17
click at [440, 429] on mat-icon "mic" at bounding box center [438, 428] width 17 height 17
click at [430, 424] on mat-icon "mic_off" at bounding box center [438, 428] width 17 height 17
click at [434, 429] on mat-icon "mic" at bounding box center [438, 428] width 17 height 17
click at [436, 427] on mat-icon "mic_off" at bounding box center [438, 428] width 17 height 17
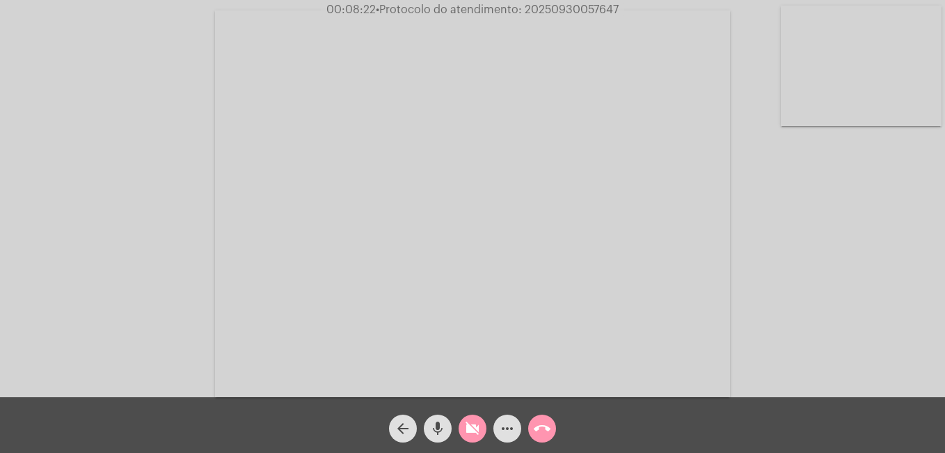
click at [468, 430] on mat-icon "videocam_off" at bounding box center [472, 428] width 17 height 17
drag, startPoint x: 525, startPoint y: 6, endPoint x: 626, endPoint y: 8, distance: 101.0
click at [626, 8] on div "00:09:31 • Protocolo do atendimento: 20250930057647" at bounding box center [472, 9] width 945 height 13
copy span "20250930057647"
click at [501, 432] on mat-icon "more_horiz" at bounding box center [507, 428] width 17 height 17
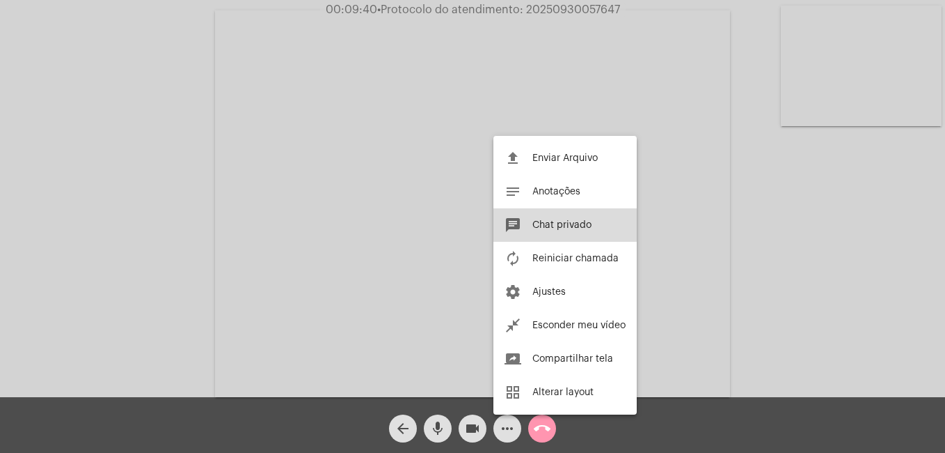
click at [558, 221] on span "Chat privado" at bounding box center [562, 225] width 59 height 10
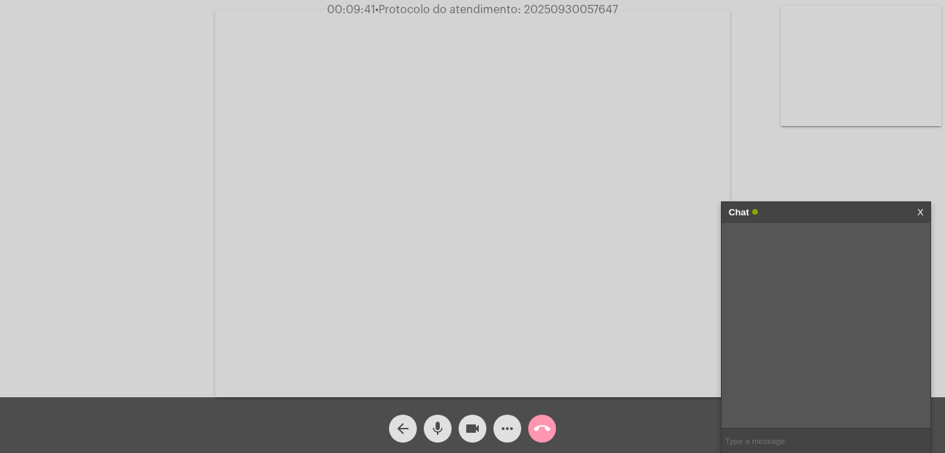
click at [768, 440] on input "text" at bounding box center [826, 440] width 209 height 24
paste input "20250930057647"
type input "20250930057647"
click at [841, 308] on div "20250930057647 06/10/2025 10:35" at bounding box center [826, 325] width 209 height 205
click at [760, 444] on input "text" at bounding box center [826, 440] width 209 height 24
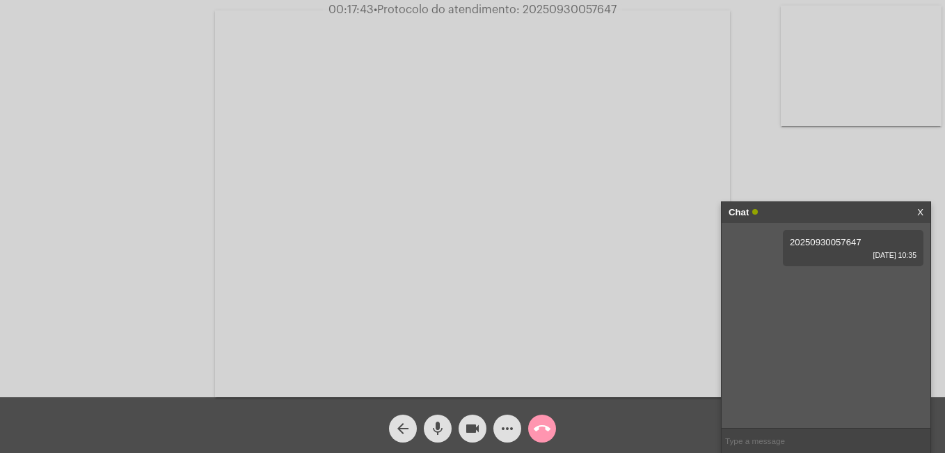
click at [347, 234] on video at bounding box center [472, 203] width 515 height 386
click at [657, 391] on div "Acessando Câmera e Microfone..." at bounding box center [706, 202] width 452 height 393
drag, startPoint x: 922, startPoint y: 209, endPoint x: 898, endPoint y: 207, distance: 23.7
click at [922, 209] on link "X" at bounding box center [921, 212] width 6 height 21
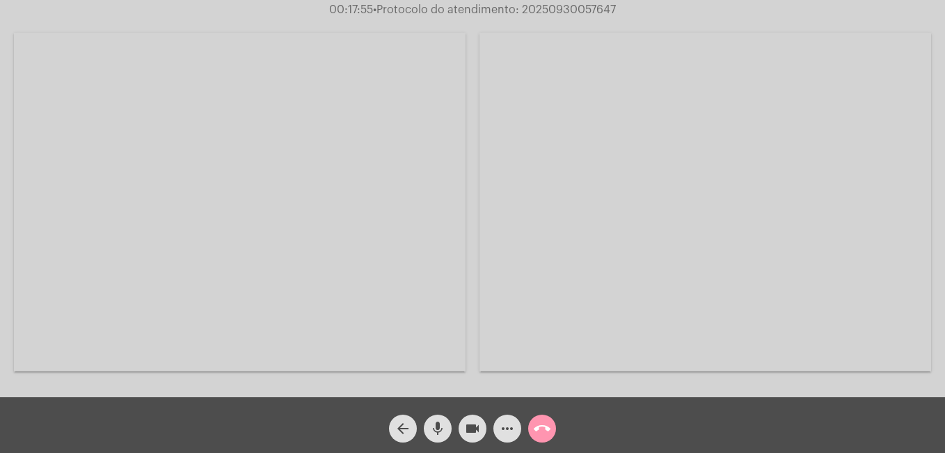
click at [283, 389] on div at bounding box center [240, 202] width 452 height 393
click at [70, 10] on div "00:18:02 • Protocolo do atendimento: 20250930057647" at bounding box center [472, 9] width 945 height 13
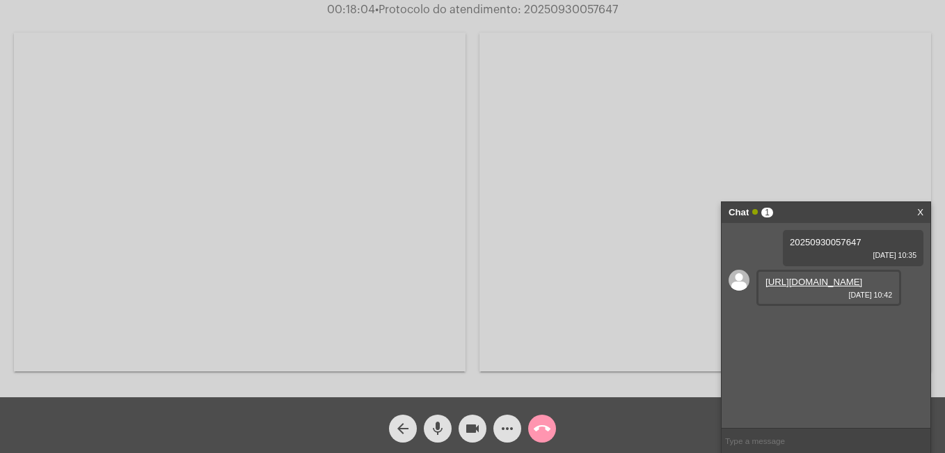
click at [773, 287] on link "https://neft-transfer-bucket.s3.amazonaws.com/temp-0920e1b9-8d67-b861-a03f-ac48…" at bounding box center [814, 281] width 97 height 10
click at [524, 387] on div "Acessando Câmera e Microfone..." at bounding box center [706, 202] width 452 height 393
click at [373, 381] on div at bounding box center [240, 202] width 452 height 393
click at [922, 210] on link "X" at bounding box center [921, 212] width 6 height 21
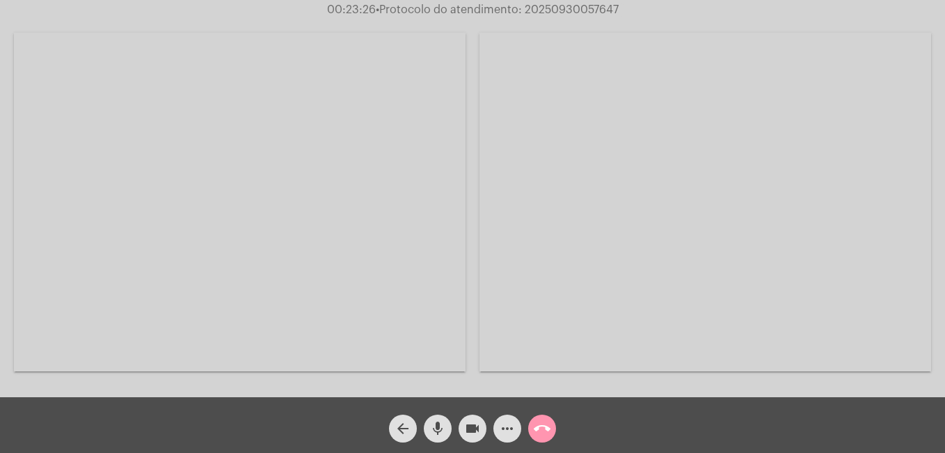
click at [436, 434] on mat-icon "mic" at bounding box center [438, 428] width 17 height 17
click at [467, 430] on mat-icon "videocam" at bounding box center [472, 428] width 17 height 17
click at [443, 430] on mat-icon "mic_off" at bounding box center [438, 428] width 17 height 17
click at [472, 431] on mat-icon "videocam_off" at bounding box center [472, 428] width 17 height 17
click at [446, 429] on button "mic" at bounding box center [438, 428] width 28 height 28
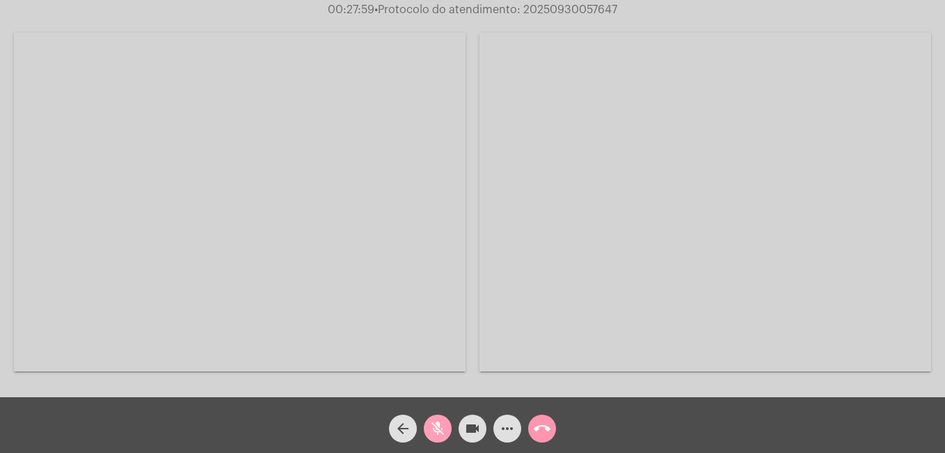
click at [438, 422] on mat-icon "mic_off" at bounding box center [438, 428] width 17 height 17
drag, startPoint x: 437, startPoint y: 425, endPoint x: 451, endPoint y: 428, distance: 14.2
click at [438, 425] on mat-icon "mic" at bounding box center [438, 428] width 17 height 17
drag, startPoint x: 476, startPoint y: 428, endPoint x: 477, endPoint y: 418, distance: 9.8
click at [477, 427] on mat-icon "videocam" at bounding box center [472, 428] width 17 height 17
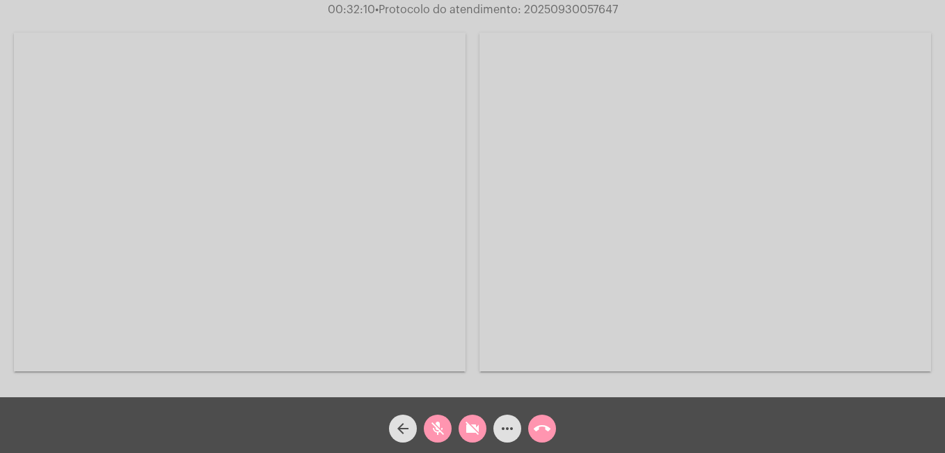
click at [427, 432] on button "mic_off" at bounding box center [438, 428] width 28 height 28
click at [475, 428] on mat-icon "videocam_off" at bounding box center [472, 428] width 17 height 17
click at [440, 427] on mat-icon "mic" at bounding box center [438, 428] width 17 height 17
click at [489, 423] on div "videocam" at bounding box center [472, 424] width 35 height 35
click at [436, 430] on mat-icon "mic_off" at bounding box center [438, 428] width 17 height 17
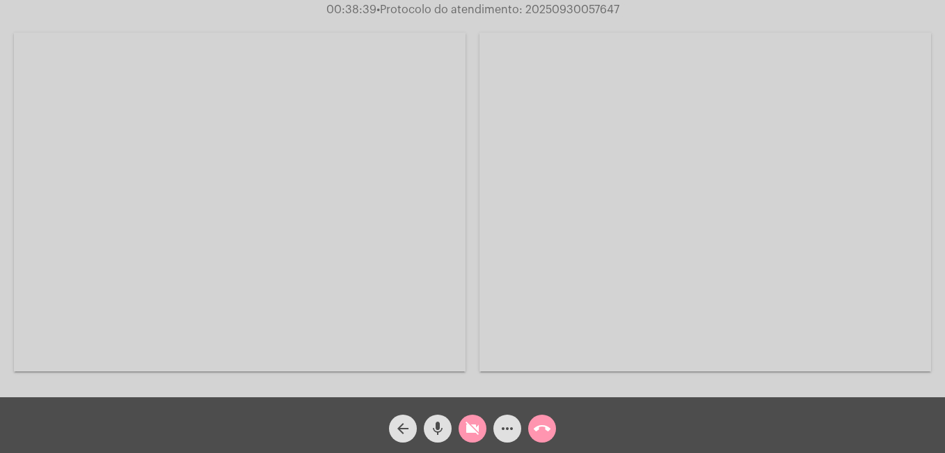
click at [468, 430] on mat-icon "videocam_off" at bounding box center [472, 428] width 17 height 17
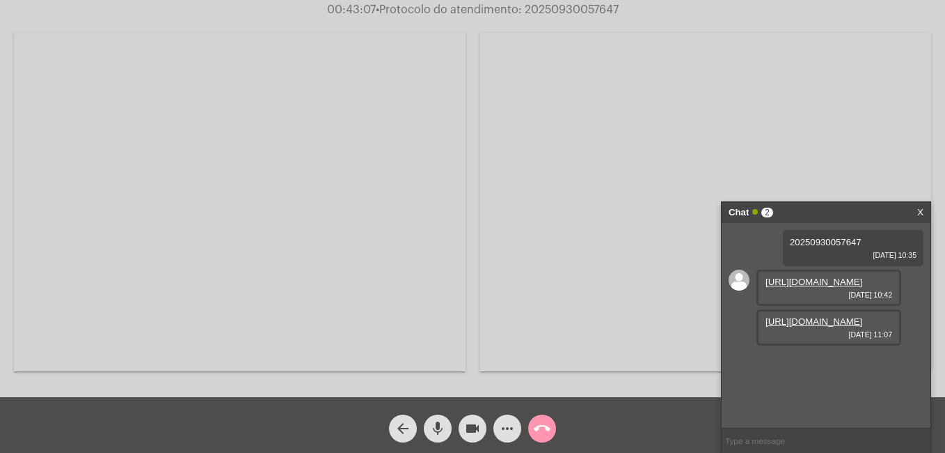
click at [812, 327] on link "https://neft-transfer-bucket.s3.amazonaws.com/temp-b372d19e-7abb-c160-eae1-1199…" at bounding box center [814, 321] width 97 height 10
click at [836, 327] on link "https://neft-transfer-bucket.s3.amazonaws.com/temp-b372d19e-7abb-c160-eae1-1199…" at bounding box center [814, 321] width 97 height 10
click at [839, 366] on link "https://neft-transfer-bucket.s3.amazonaws.com/temp-72c203bf-327d-be5a-ed39-48dd…" at bounding box center [814, 361] width 97 height 10
click at [810, 395] on link "https://neft-transfer-bucket.s3.amazonaws.com/temp-0aa9fad0-b738-dfe7-cc0f-04ed…" at bounding box center [814, 400] width 97 height 10
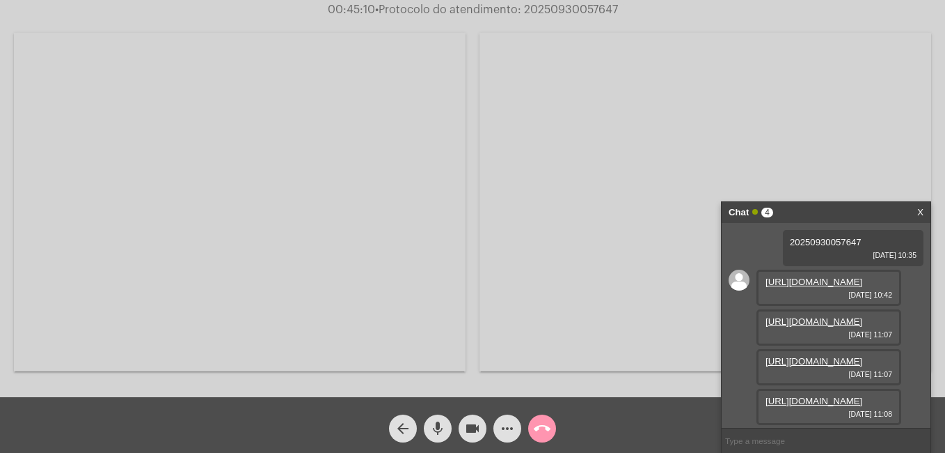
click at [820, 395] on link "https://neft-transfer-bucket.s3.amazonaws.com/temp-0aa9fad0-b738-dfe7-cc0f-04ed…" at bounding box center [814, 400] width 97 height 10
click at [442, 423] on mat-icon "mic" at bounding box center [438, 428] width 17 height 17
click at [468, 427] on mat-icon "videocam" at bounding box center [472, 428] width 17 height 17
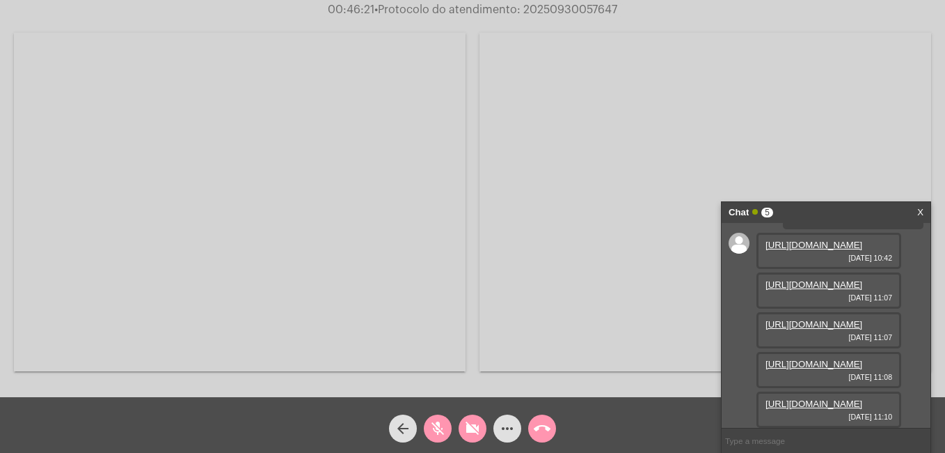
click at [817, 369] on link "https://neft-transfer-bucket.s3.amazonaws.com/temp-0aa9fad0-b738-dfe7-cc0f-04ed…" at bounding box center [814, 364] width 97 height 10
click at [434, 427] on mat-icon "mic_off" at bounding box center [438, 428] width 17 height 17
click at [469, 430] on mat-icon "videocam_off" at bounding box center [472, 428] width 17 height 17
click at [858, 398] on link "https://neft-transfer-bucket.s3.amazonaws.com/temp-2f002f3a-2816-0dd7-d1a9-5646…" at bounding box center [814, 403] width 97 height 10
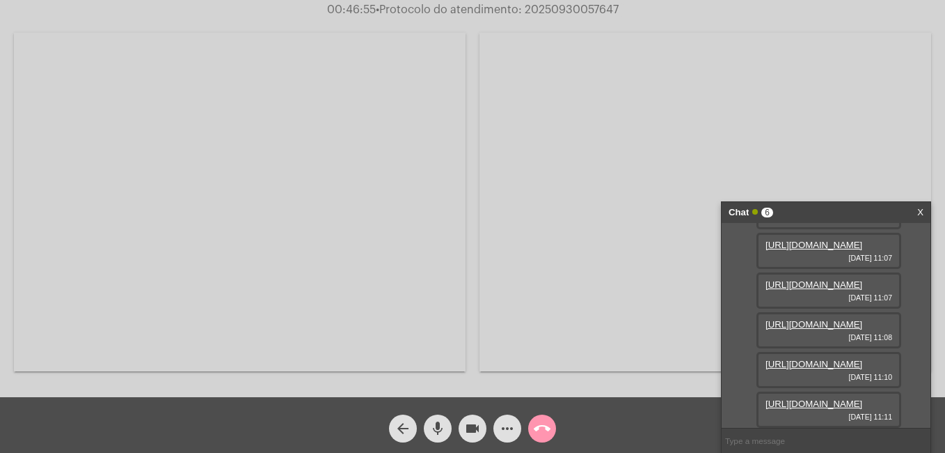
click at [808, 359] on link "https://neft-transfer-bucket.s3.amazonaws.com/temp-f872dbff-bf8c-9b6c-d096-af1c…" at bounding box center [814, 364] width 97 height 10
click at [475, 278] on div "Acessando Câmera e Microfone..." at bounding box center [472, 200] width 943 height 397
click at [544, 432] on mat-icon "call_end" at bounding box center [542, 428] width 17 height 17
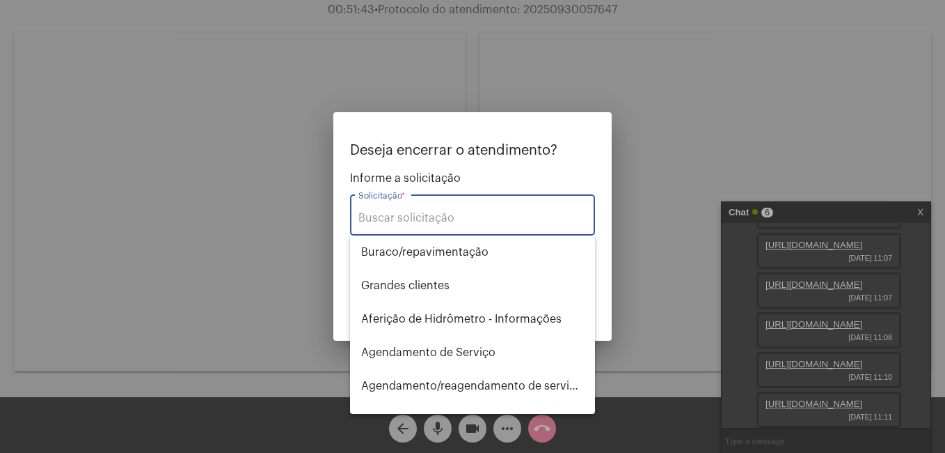
click at [391, 214] on input "Solicitação *" at bounding box center [473, 218] width 228 height 13
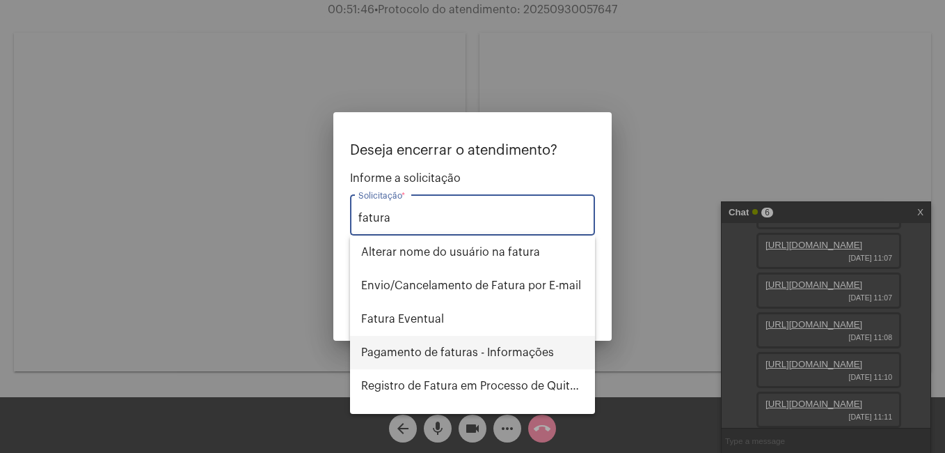
click at [410, 345] on span "Pagamento de faturas - Informações" at bounding box center [472, 352] width 223 height 33
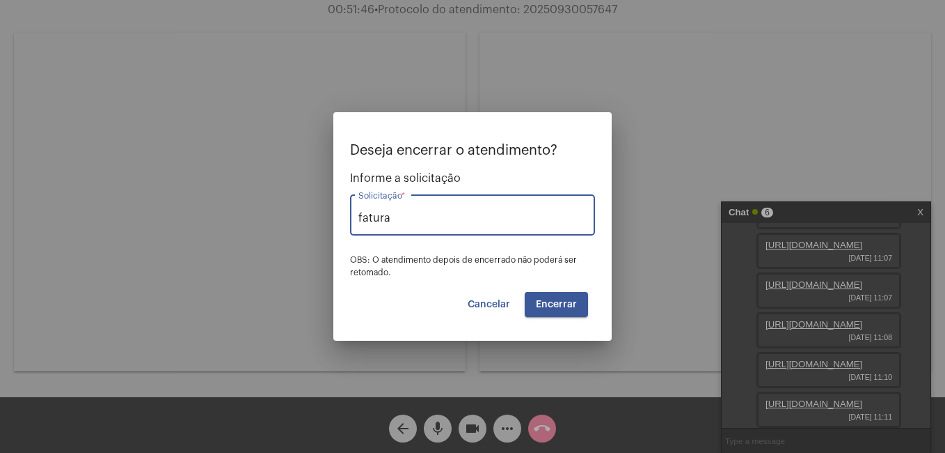
type input "Pagamento de faturas - Informações"
click at [547, 311] on button "Encerrar" at bounding box center [556, 304] width 63 height 25
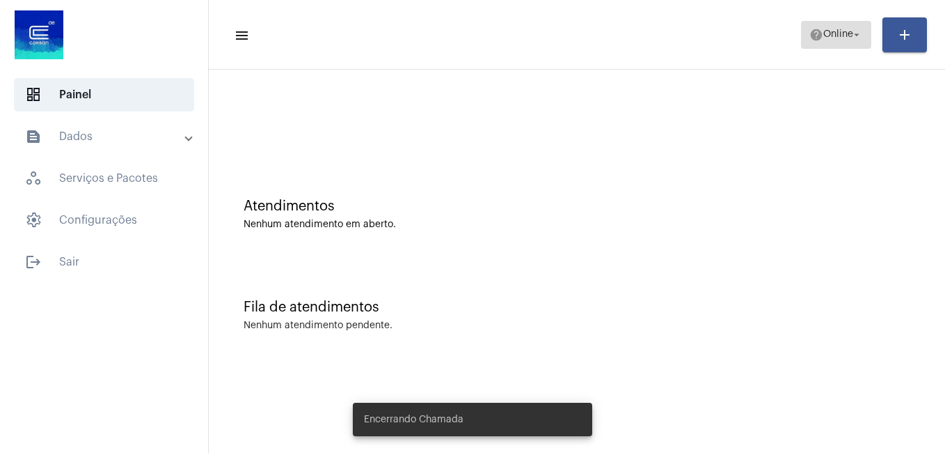
click at [848, 30] on span "Online" at bounding box center [839, 35] width 30 height 10
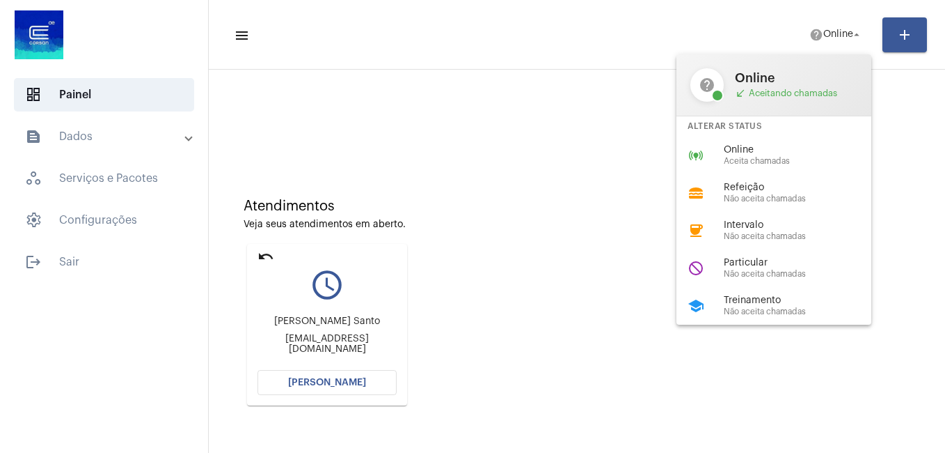
click at [326, 380] on div at bounding box center [472, 226] width 945 height 453
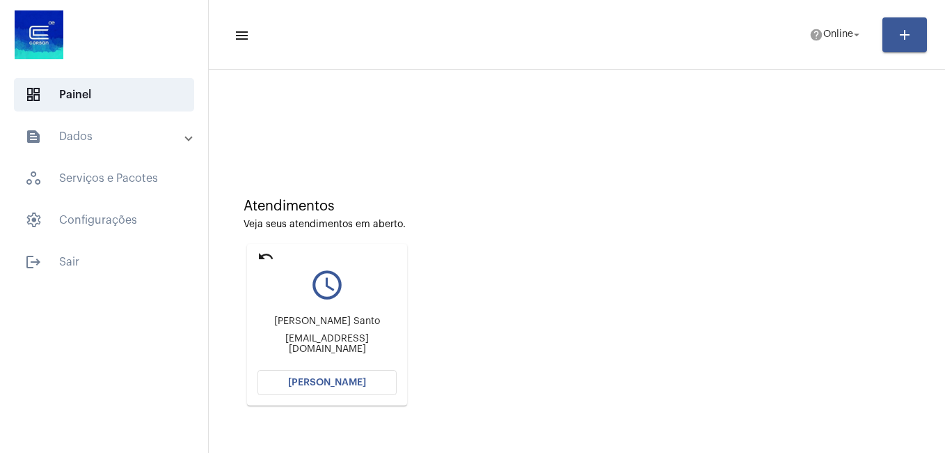
click at [318, 383] on span "Abrir Chamada" at bounding box center [327, 382] width 78 height 10
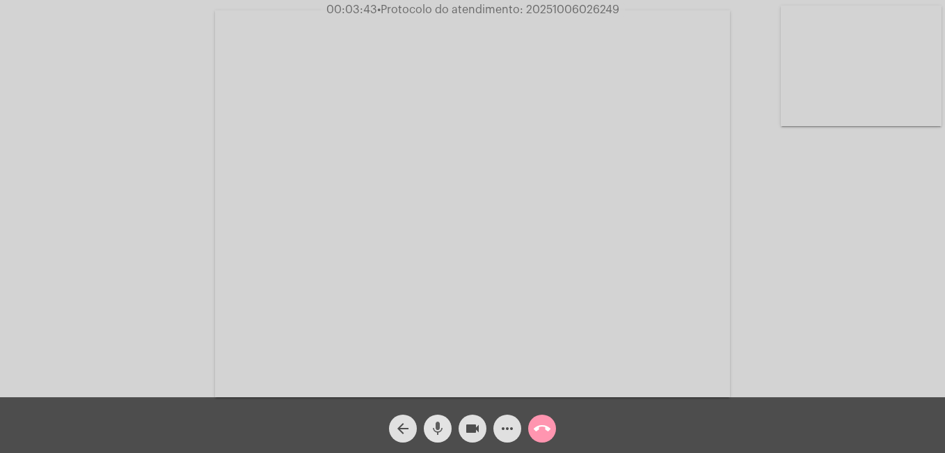
click at [439, 427] on mat-icon "mic" at bounding box center [438, 428] width 17 height 17
click at [469, 431] on mat-icon "videocam" at bounding box center [472, 428] width 17 height 17
click at [437, 427] on mat-icon "mic_off" at bounding box center [438, 428] width 17 height 17
click at [437, 427] on mat-icon "mic" at bounding box center [438, 428] width 17 height 17
click at [433, 423] on mat-icon "mic_off" at bounding box center [438, 428] width 17 height 17
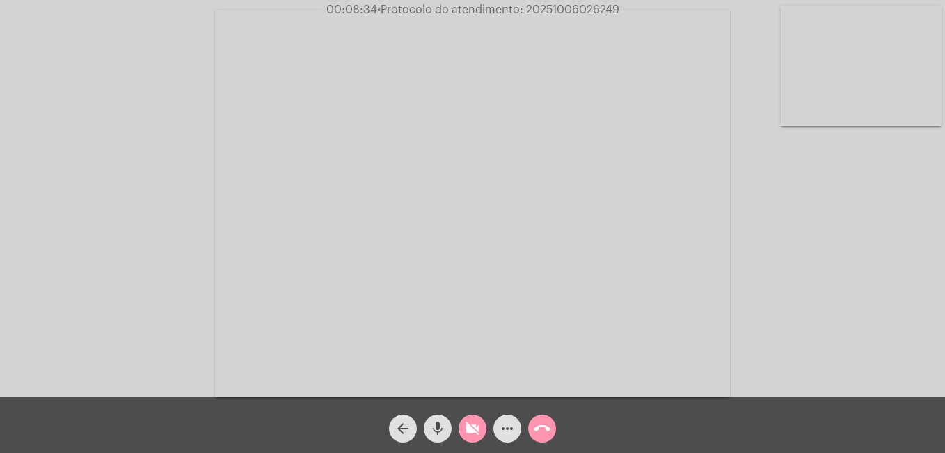
click at [472, 425] on mat-icon "videocam_off" at bounding box center [472, 428] width 17 height 17
click at [438, 427] on mat-icon "mic" at bounding box center [438, 428] width 17 height 17
click at [478, 430] on mat-icon "videocam" at bounding box center [472, 428] width 17 height 17
drag, startPoint x: 524, startPoint y: 8, endPoint x: 625, endPoint y: 13, distance: 101.7
click at [625, 13] on div "00:12:50 • Protocolo do atendimento: 20251006026249" at bounding box center [472, 9] width 945 height 13
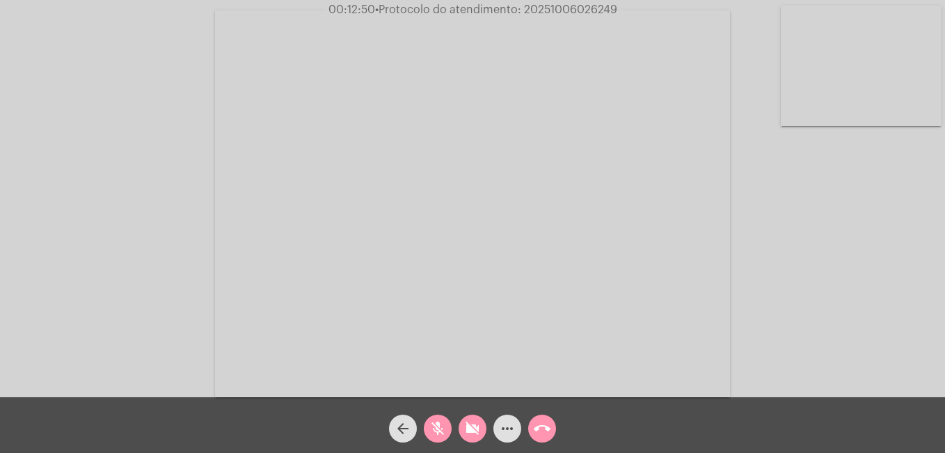
copy span "20251006026249"
click at [439, 419] on span "mic_off" at bounding box center [438, 428] width 17 height 28
click at [436, 435] on mat-icon "mic" at bounding box center [438, 428] width 17 height 17
click at [432, 424] on mat-icon "mic_off" at bounding box center [438, 428] width 17 height 17
click at [482, 427] on button "videocam_off" at bounding box center [473, 428] width 28 height 28
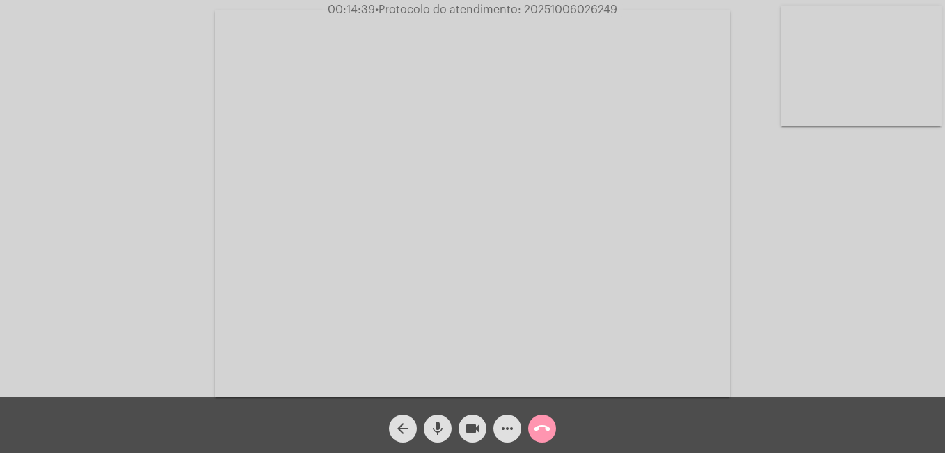
copy span "20251006026249"
click at [502, 430] on mat-icon "more_horiz" at bounding box center [507, 428] width 17 height 17
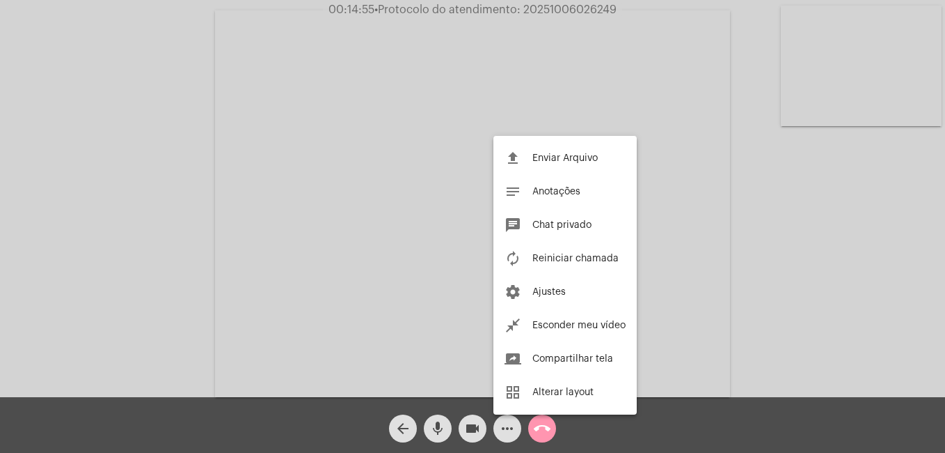
click at [557, 223] on span "Chat privado" at bounding box center [562, 225] width 59 height 10
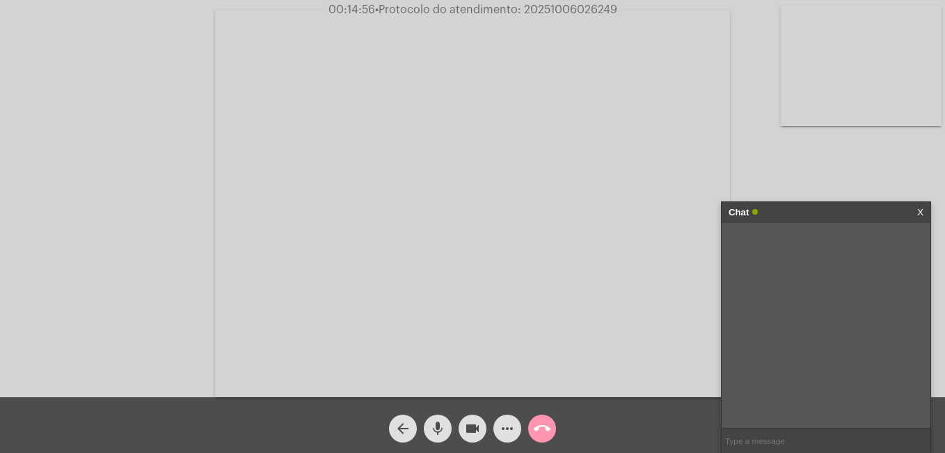
click at [777, 441] on input "text" at bounding box center [826, 440] width 209 height 24
paste input "20251006026249"
type input "20251006026249"
click at [473, 430] on mat-icon "videocam" at bounding box center [472, 428] width 17 height 17
click at [505, 430] on mat-icon "more_horiz" at bounding box center [507, 428] width 17 height 17
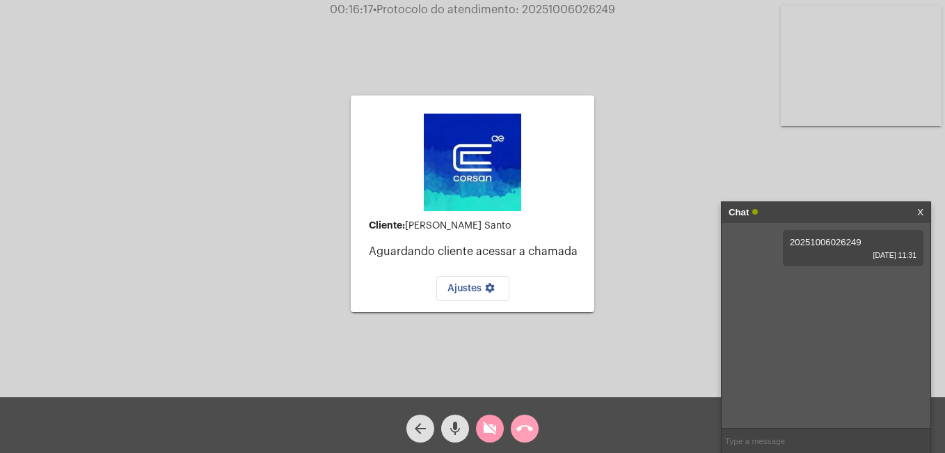
click at [528, 430] on mat-icon "call_end" at bounding box center [525, 428] width 17 height 17
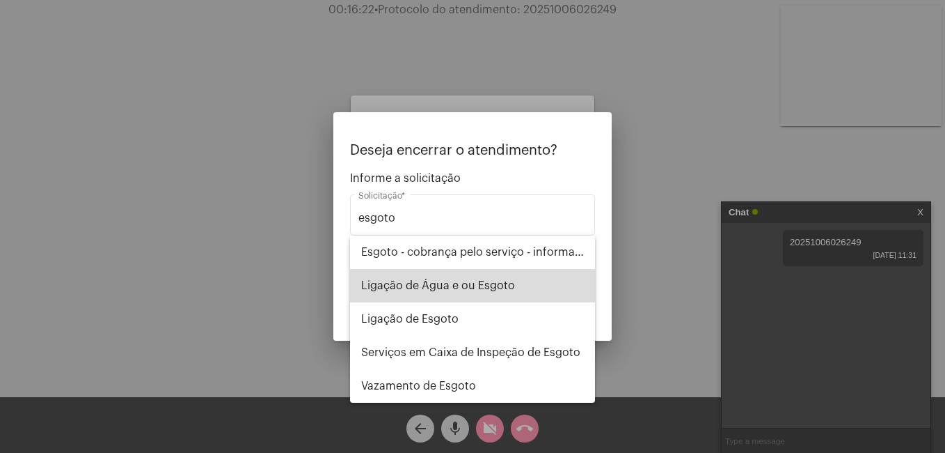
click at [427, 288] on span "Ligação de Água e ou Esgoto" at bounding box center [472, 285] width 223 height 33
type input "Ligação de Água e ou Esgoto"
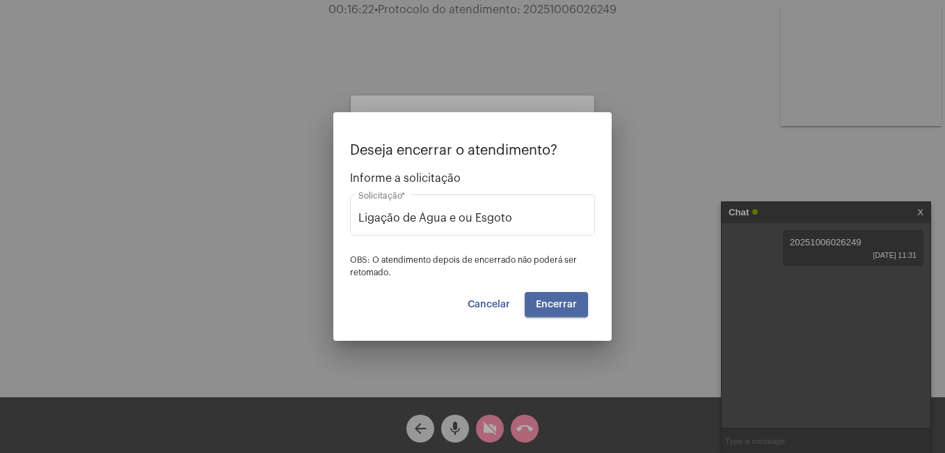
click at [551, 301] on span "Encerrar" at bounding box center [556, 304] width 41 height 10
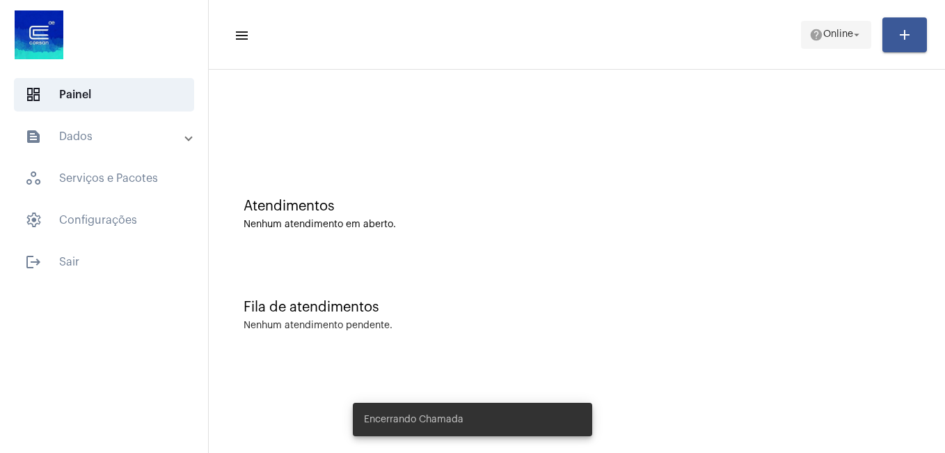
click at [835, 35] on span "Online" at bounding box center [839, 35] width 30 height 10
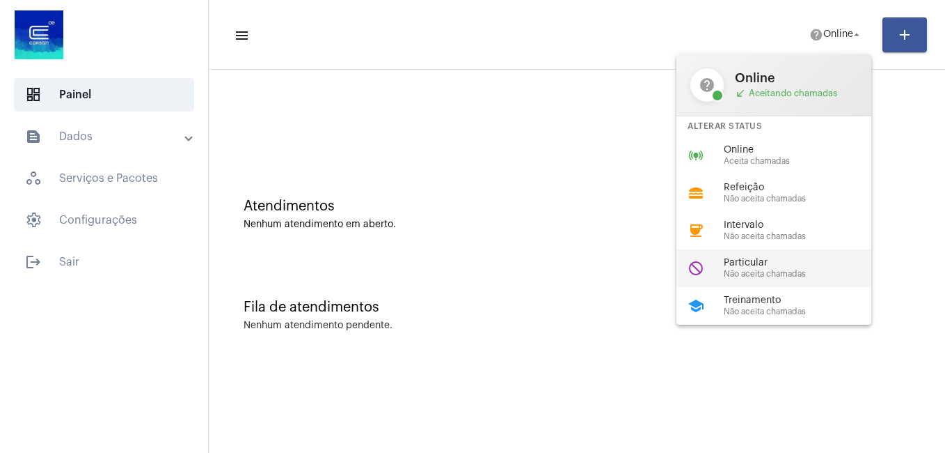
click at [761, 265] on span "Particular" at bounding box center [803, 263] width 159 height 10
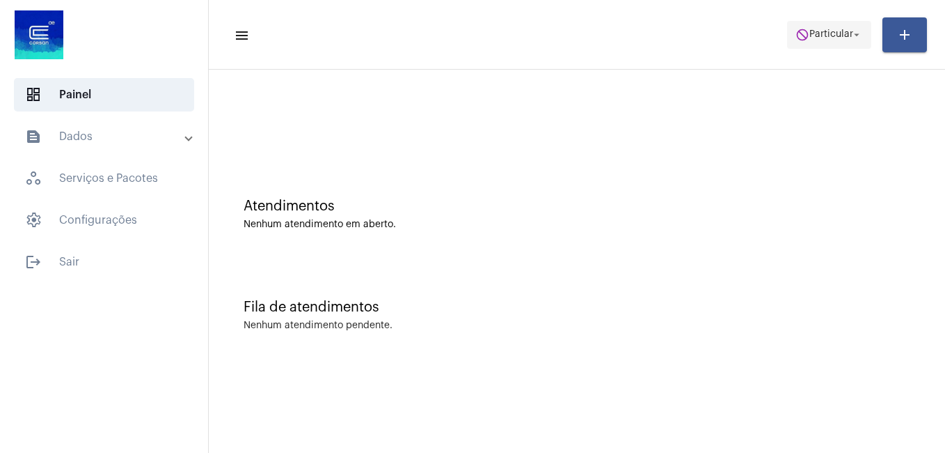
click at [857, 38] on mat-icon "arrow_drop_down" at bounding box center [857, 35] width 13 height 13
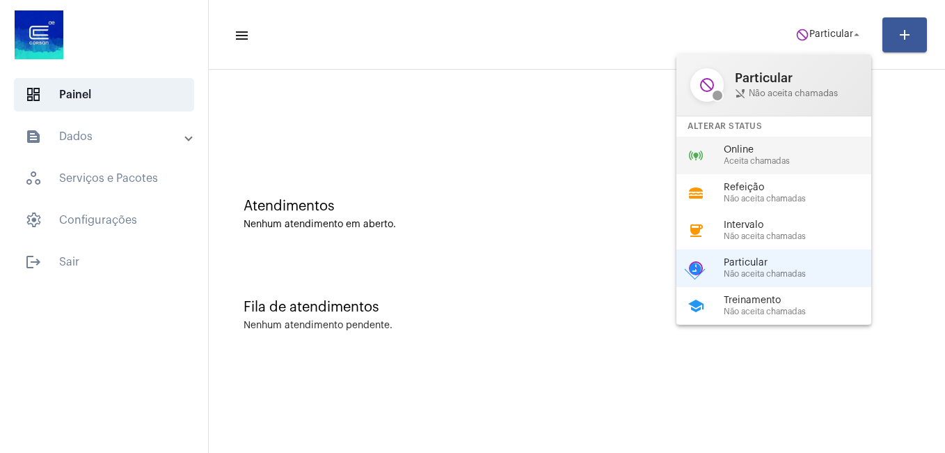
click at [769, 155] on span "Online" at bounding box center [803, 150] width 159 height 10
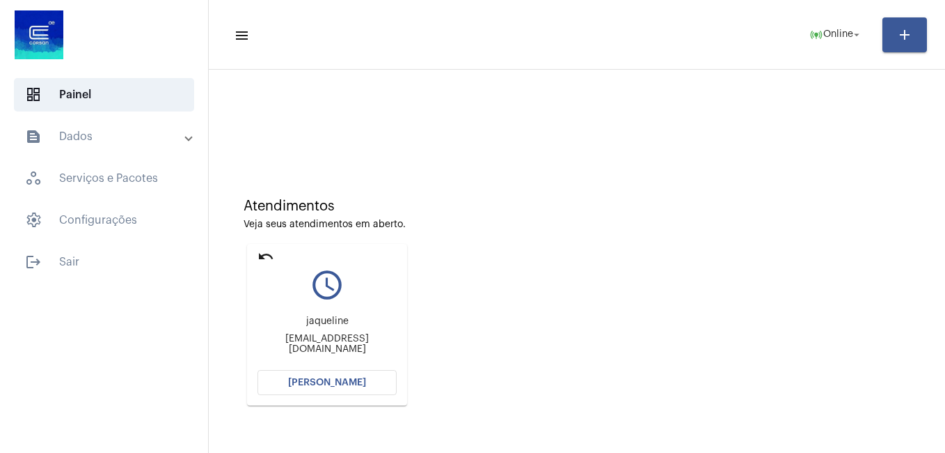
click at [344, 377] on button "Abrir Chamada" at bounding box center [327, 382] width 139 height 25
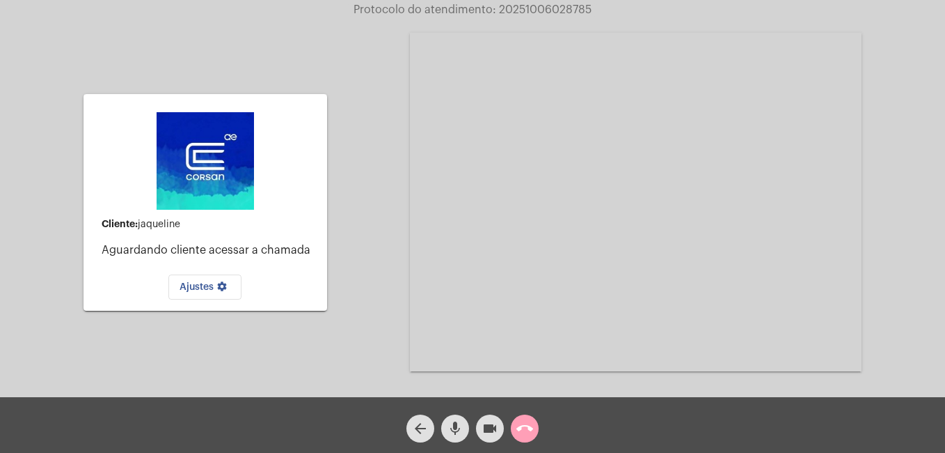
click at [535, 432] on button "call_end" at bounding box center [525, 428] width 28 height 28
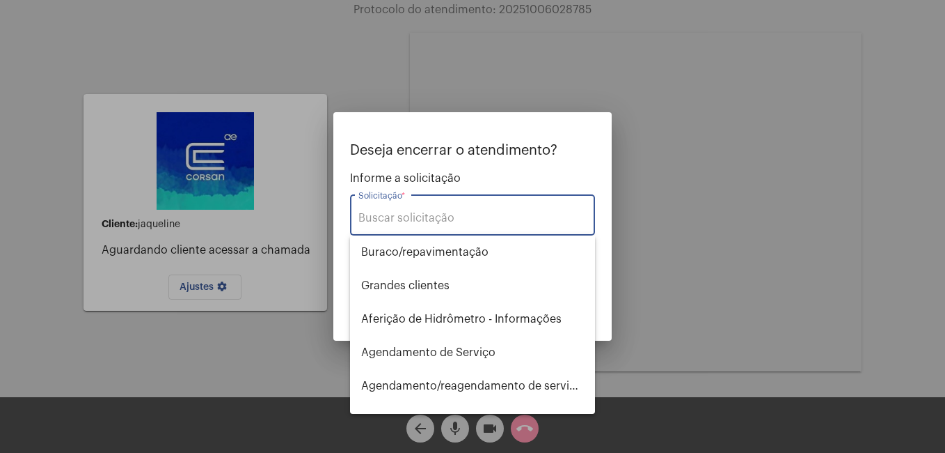
click at [383, 219] on input "Solicitação *" at bounding box center [473, 218] width 228 height 13
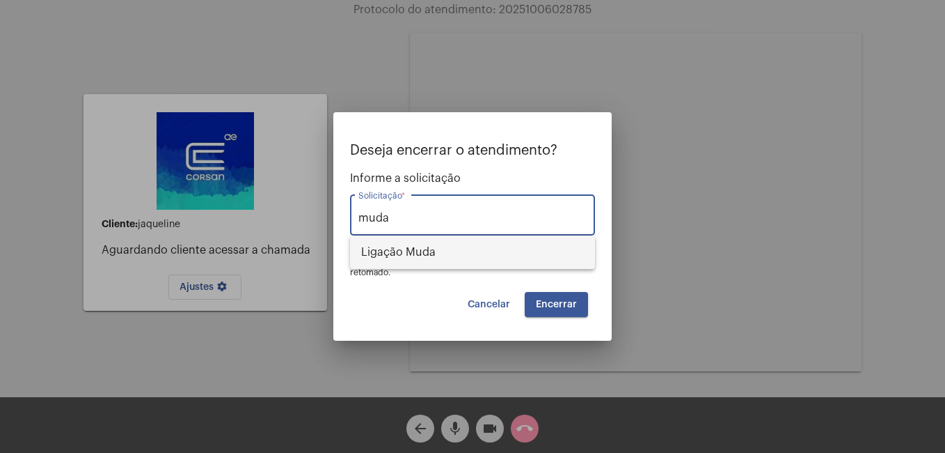
click at [406, 251] on span "Ligação Muda" at bounding box center [472, 251] width 223 height 33
type input "Ligação Muda"
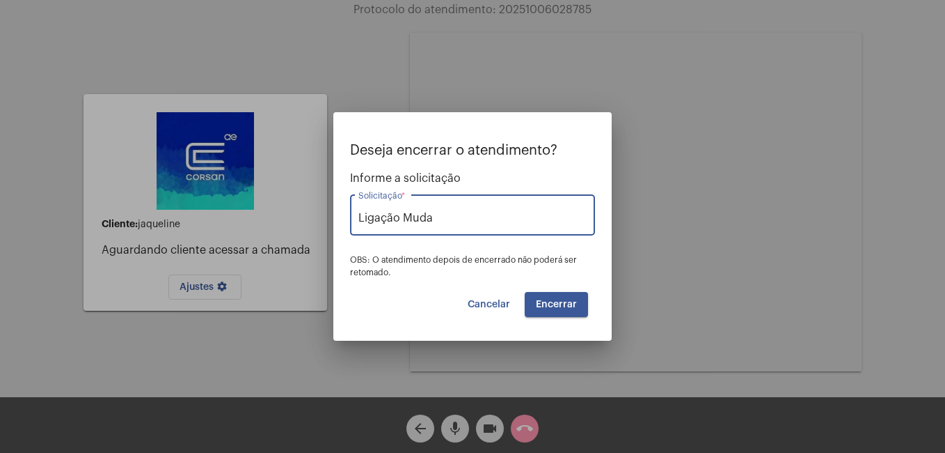
click at [554, 313] on button "Encerrar" at bounding box center [556, 304] width 63 height 25
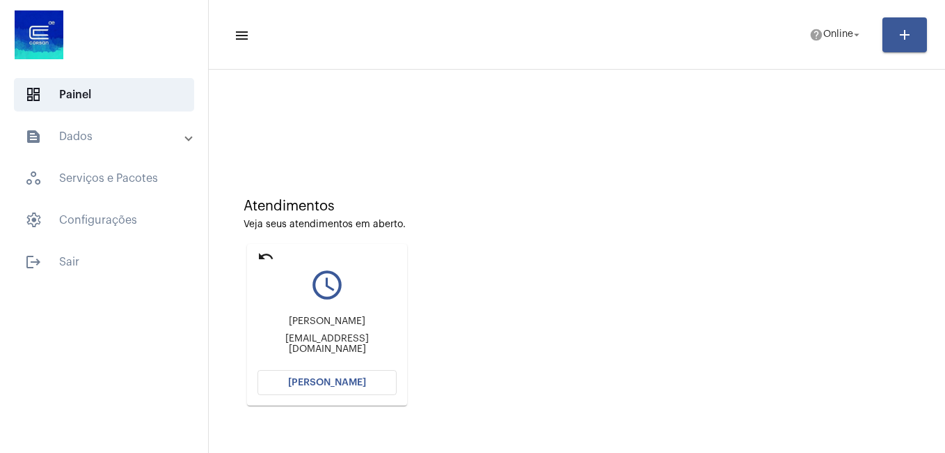
click at [322, 384] on span "Abrir Chamada" at bounding box center [327, 382] width 78 height 10
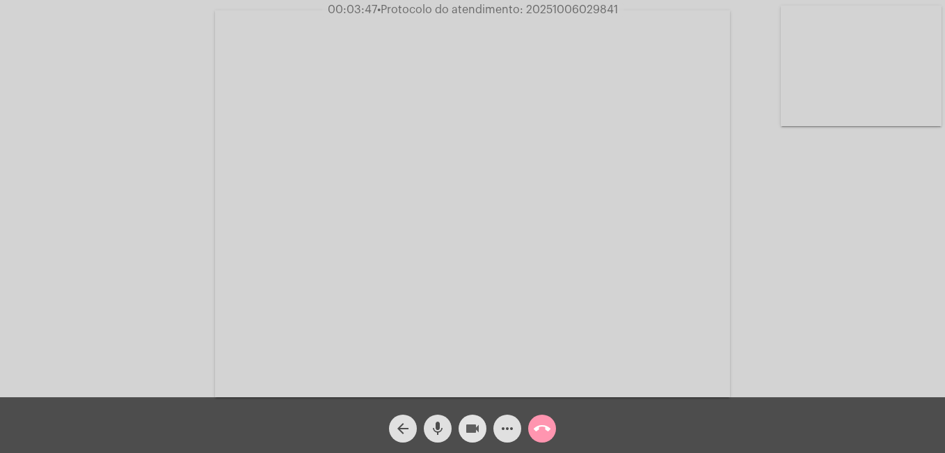
click at [474, 434] on mat-icon "videocam" at bounding box center [472, 428] width 17 height 17
click at [474, 434] on mat-icon "videocam_off" at bounding box center [472, 428] width 17 height 17
click at [475, 434] on mat-icon "videocam" at bounding box center [472, 428] width 17 height 17
click at [437, 428] on mat-icon "mic" at bounding box center [438, 428] width 17 height 17
click at [439, 435] on mat-icon "mic_off" at bounding box center [438, 428] width 17 height 17
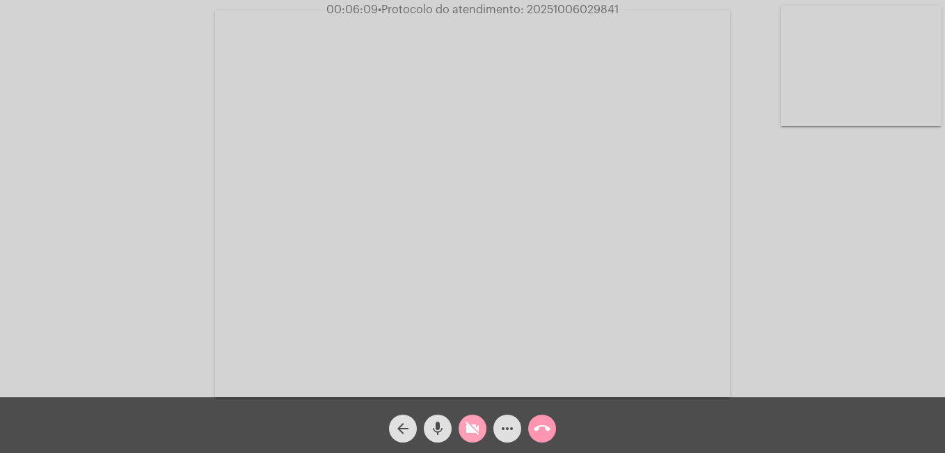
click at [479, 429] on mat-icon "videocam_off" at bounding box center [472, 428] width 17 height 17
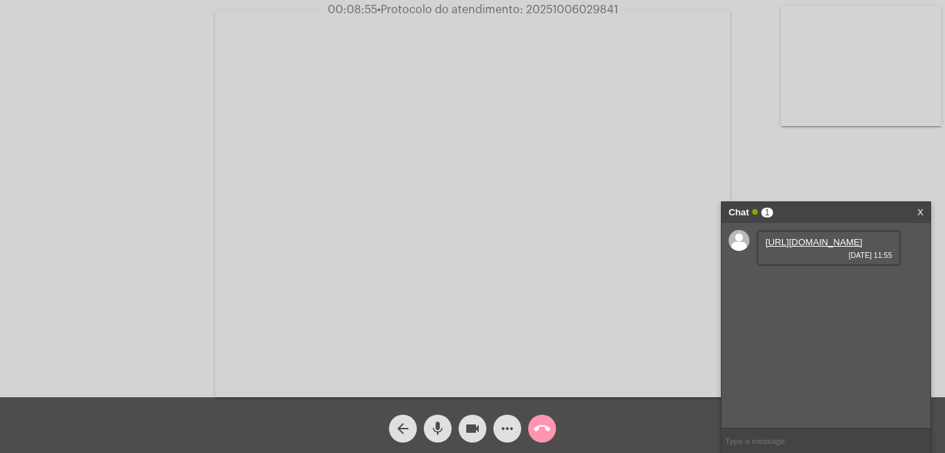
click at [794, 247] on link "[URL][DOMAIN_NAME]" at bounding box center [814, 242] width 97 height 10
click at [471, 434] on mat-icon "videocam" at bounding box center [472, 428] width 17 height 17
click at [444, 426] on mat-icon "mic" at bounding box center [438, 428] width 17 height 17
click at [437, 438] on span "mic_off" at bounding box center [438, 428] width 17 height 28
click at [437, 435] on mat-icon "mic" at bounding box center [438, 428] width 17 height 17
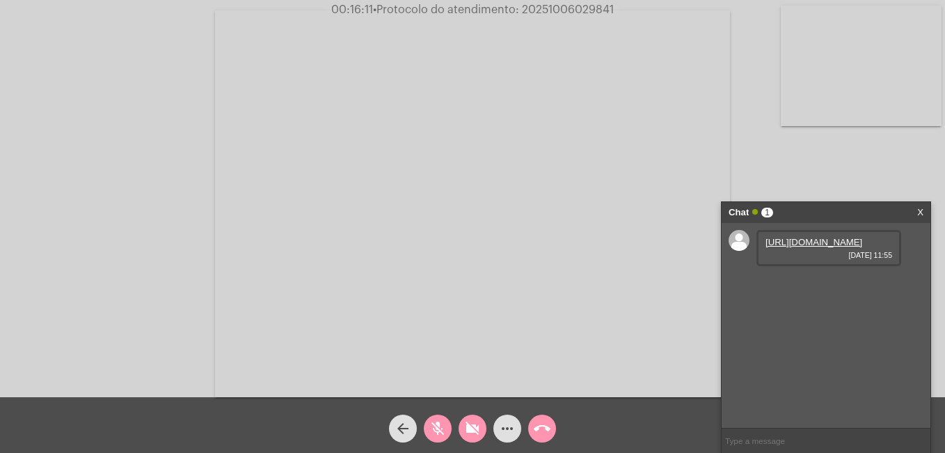
click at [445, 424] on mat-icon "mic_off" at bounding box center [438, 428] width 17 height 17
click at [469, 430] on mat-icon "videocam_off" at bounding box center [472, 428] width 17 height 17
click at [436, 427] on mat-icon "mic" at bounding box center [438, 428] width 17 height 17
click at [471, 429] on mat-icon "videocam" at bounding box center [472, 428] width 17 height 17
click at [434, 434] on mat-icon "mic_off" at bounding box center [438, 428] width 17 height 17
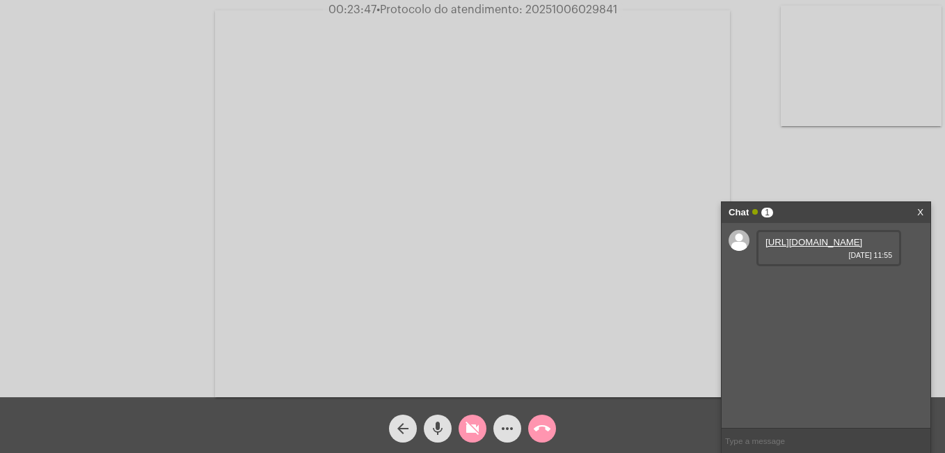
click at [471, 431] on mat-icon "videocam_off" at bounding box center [472, 428] width 17 height 17
drag, startPoint x: 524, startPoint y: 7, endPoint x: 615, endPoint y: 13, distance: 91.4
click at [615, 13] on span "• Protocolo do atendimento: 20251006029841" at bounding box center [495, 9] width 241 height 11
copy span "20251006029841"
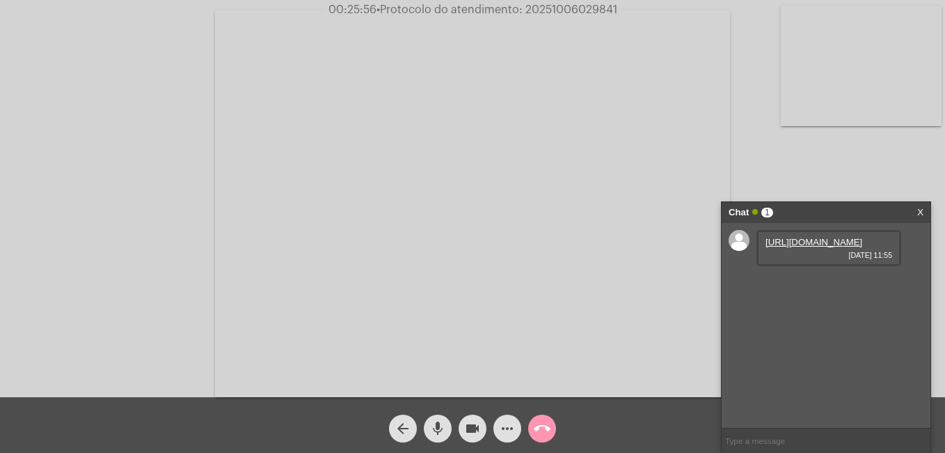
click at [797, 450] on input "text" at bounding box center [826, 440] width 209 height 24
paste input "20251006029841"
type input "20251006029841"
click at [471, 425] on mat-icon "videocam" at bounding box center [472, 428] width 17 height 17
click at [542, 430] on mat-icon "call_end" at bounding box center [542, 428] width 17 height 17
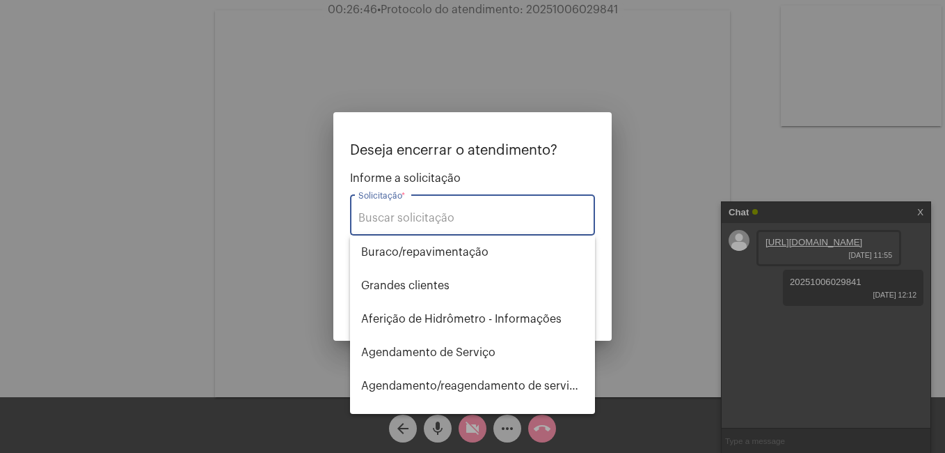
click at [402, 214] on input "Solicitação *" at bounding box center [473, 218] width 228 height 13
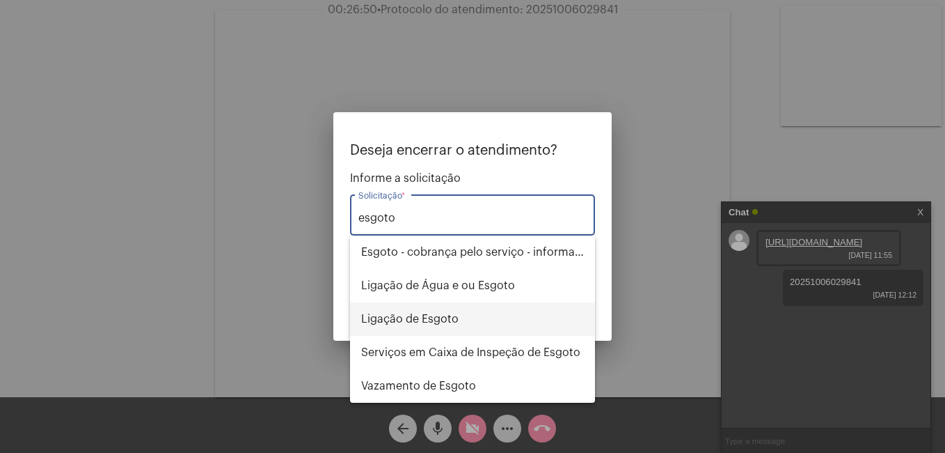
click at [418, 310] on span "Ligação de Esgoto" at bounding box center [472, 318] width 223 height 33
type input "Ligação de Esgoto"
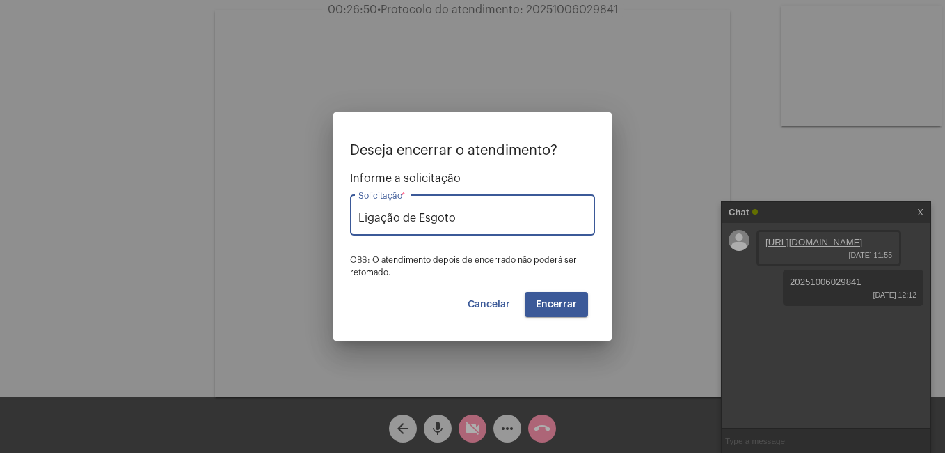
click at [545, 308] on span "Encerrar" at bounding box center [556, 304] width 41 height 10
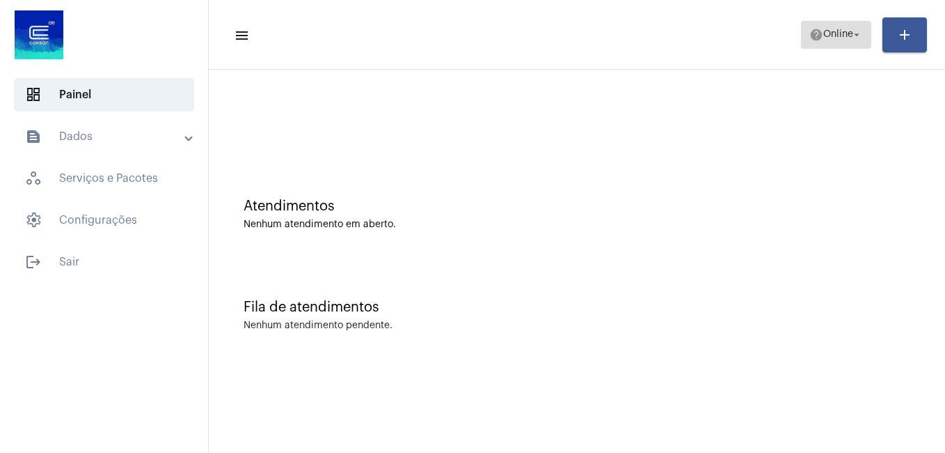
click at [842, 25] on span "help Online arrow_drop_down" at bounding box center [837, 34] width 54 height 25
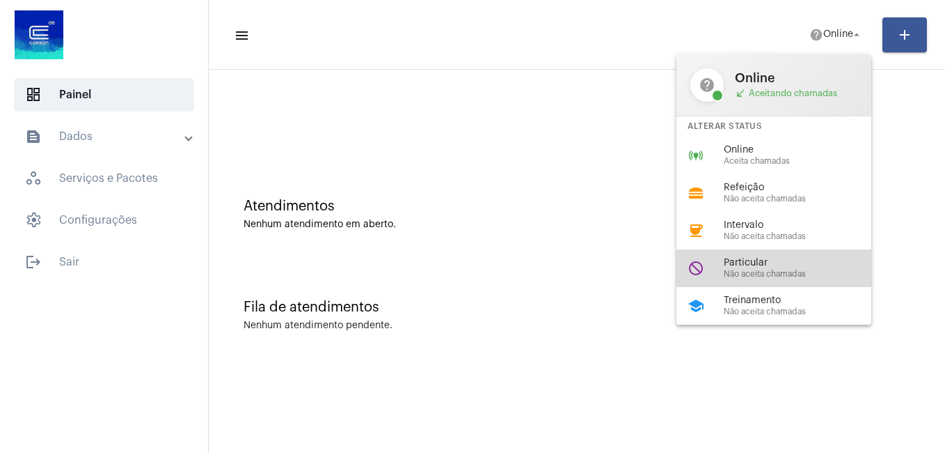
click at [779, 268] on div "Particular Não aceita chamadas" at bounding box center [803, 268] width 159 height 21
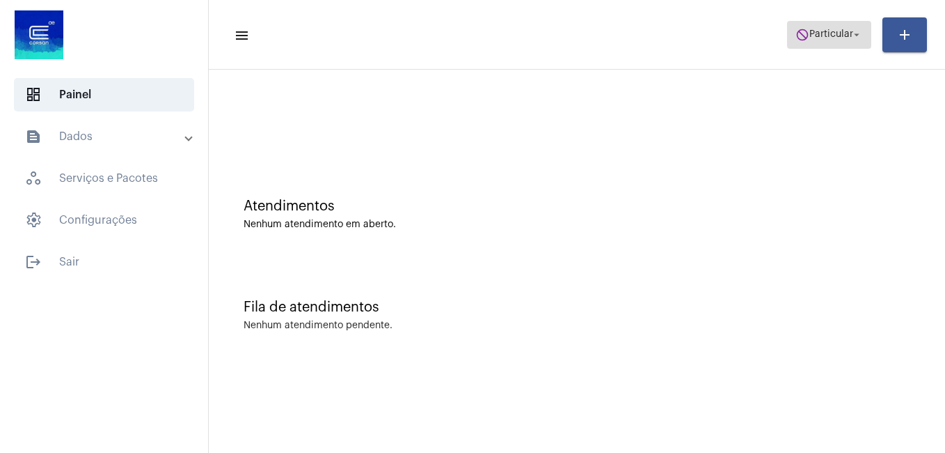
click at [836, 35] on span "Particular" at bounding box center [832, 35] width 44 height 10
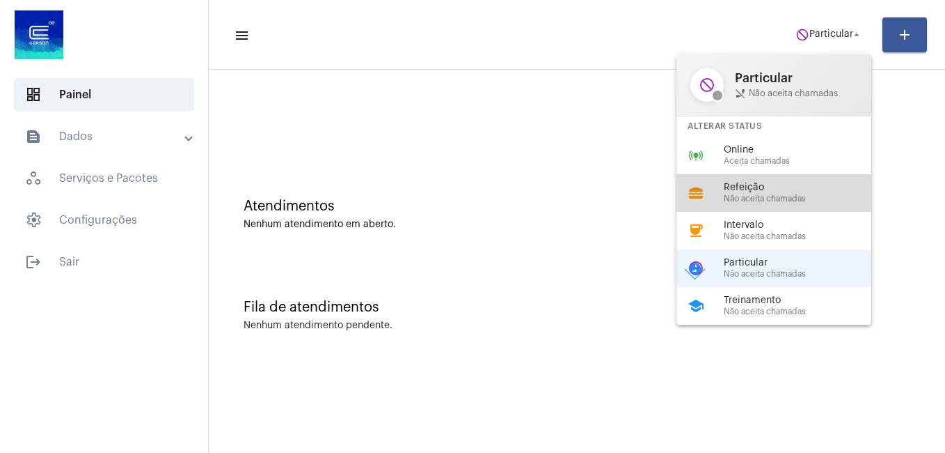
click at [766, 196] on span "Não aceita chamadas" at bounding box center [803, 198] width 159 height 9
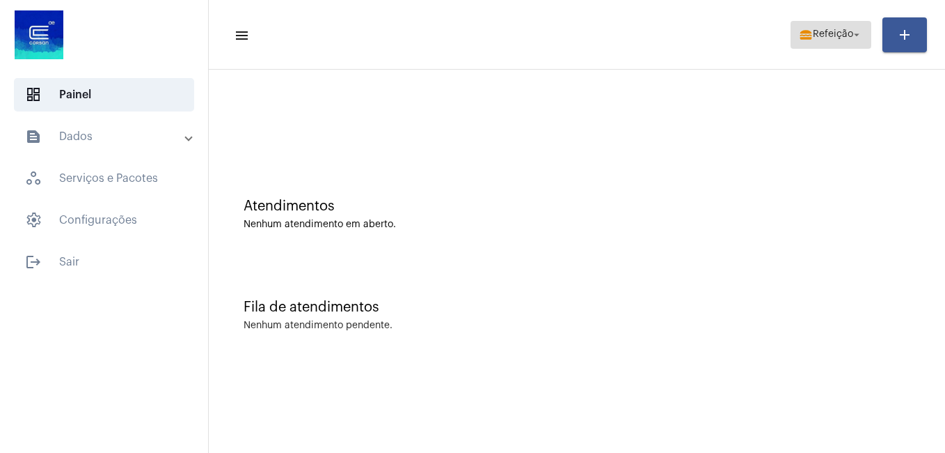
click at [828, 34] on span "Refeição" at bounding box center [833, 35] width 40 height 10
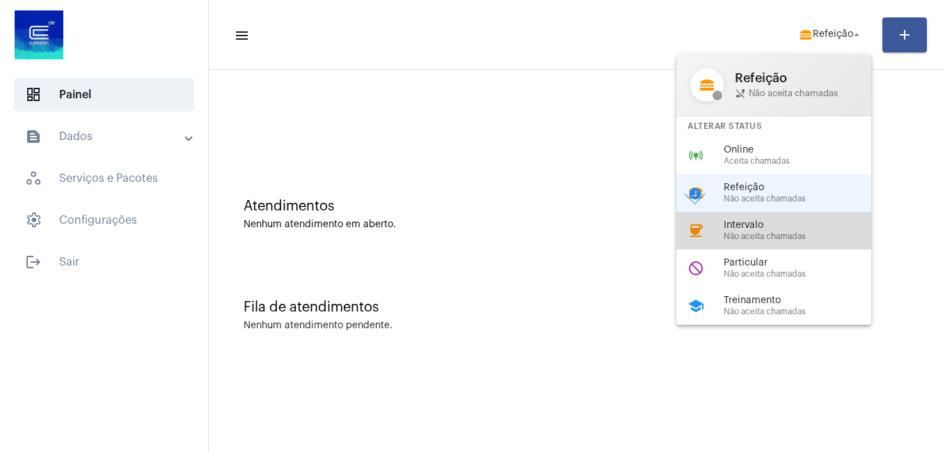
click at [746, 223] on span "Intervalo" at bounding box center [803, 225] width 159 height 10
